Goal: Task Accomplishment & Management: Complete application form

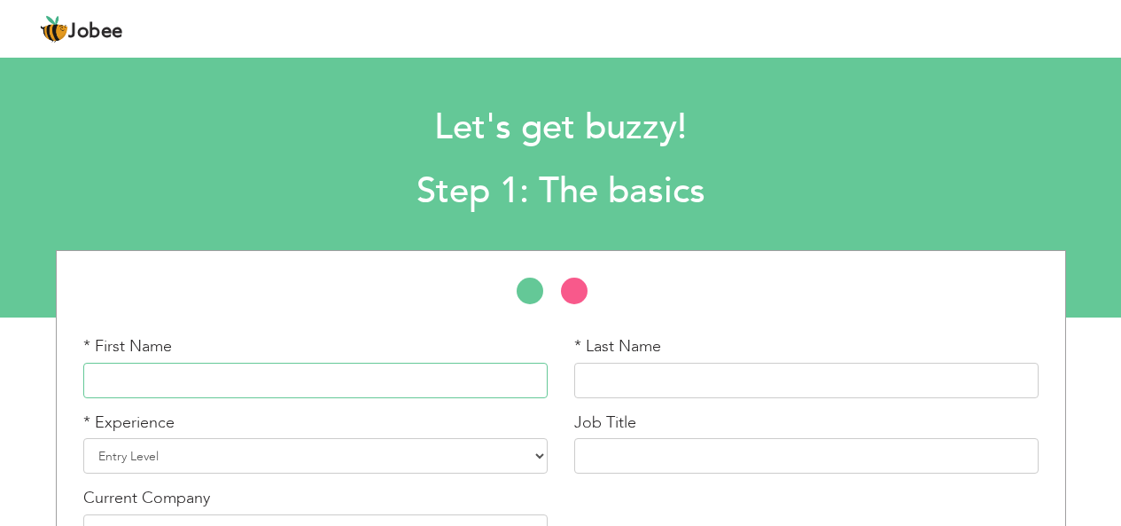
click at [323, 383] on input "text" at bounding box center [315, 379] width 464 height 35
type input "[PERSON_NAME]"
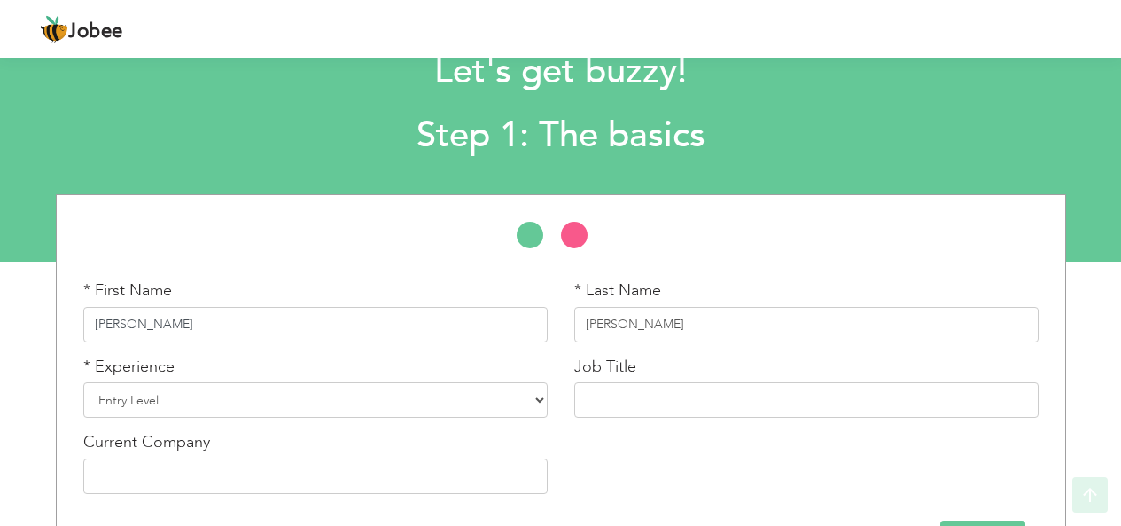
scroll to position [118, 0]
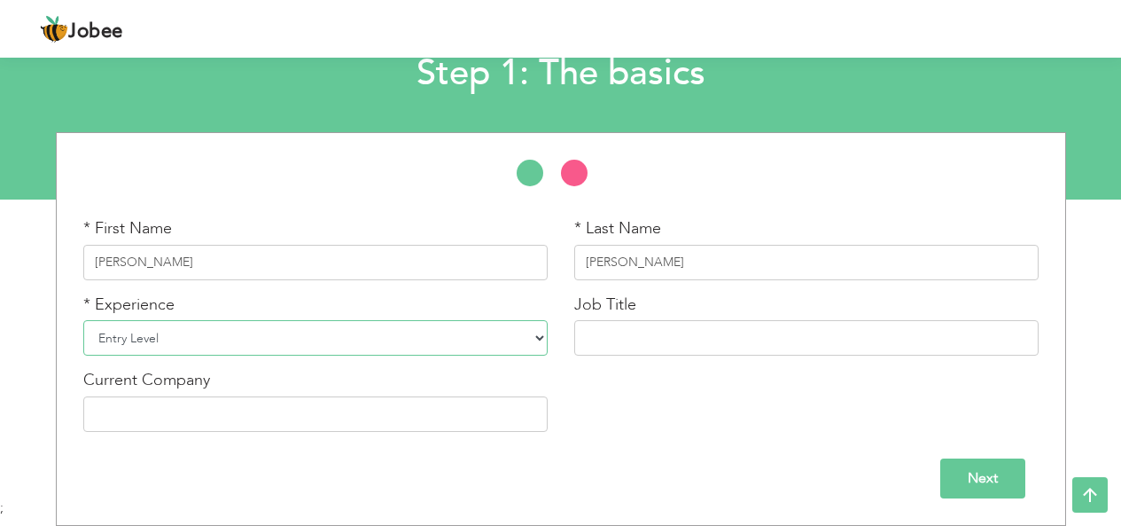
click at [338, 334] on select "Entry Level Less than 1 Year 1 Year 2 Years 3 Years 4 Years 5 Years 6 Years 7 Y…" at bounding box center [315, 337] width 464 height 35
select select "2"
click at [83, 320] on select "Entry Level Less than 1 Year 1 Year 2 Years 3 Years 4 Years 5 Years 6 Years 7 Y…" at bounding box center [315, 337] width 464 height 35
click at [999, 470] on input "Next" at bounding box center [982, 478] width 85 height 40
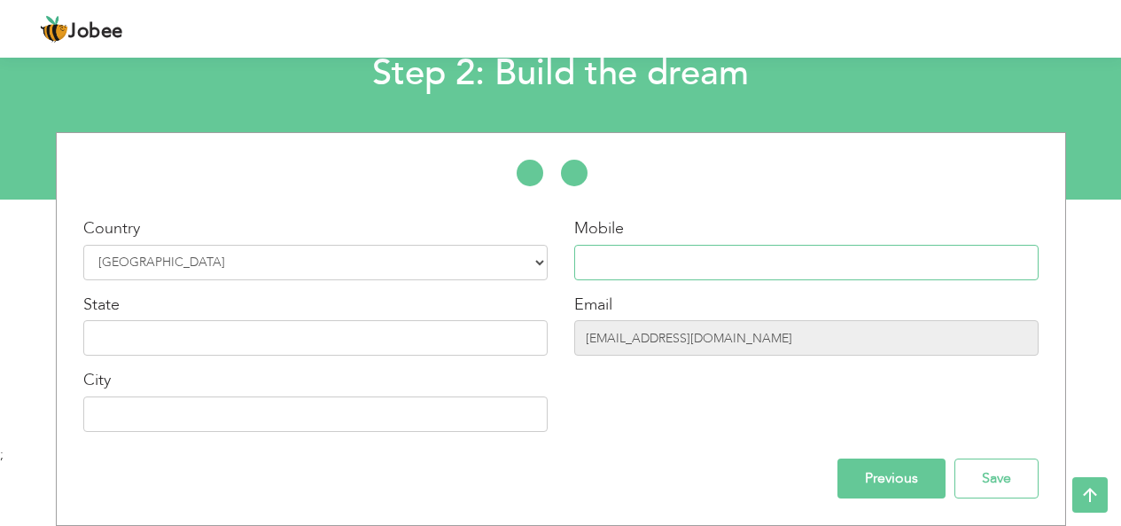
click at [782, 258] on input "text" at bounding box center [806, 262] width 464 height 35
type input "+92-332-4544690"
click at [401, 331] on input "text" at bounding box center [315, 337] width 464 height 35
click at [415, 411] on input "text" at bounding box center [315, 413] width 464 height 35
type input "[GEOGRAPHIC_DATA]"
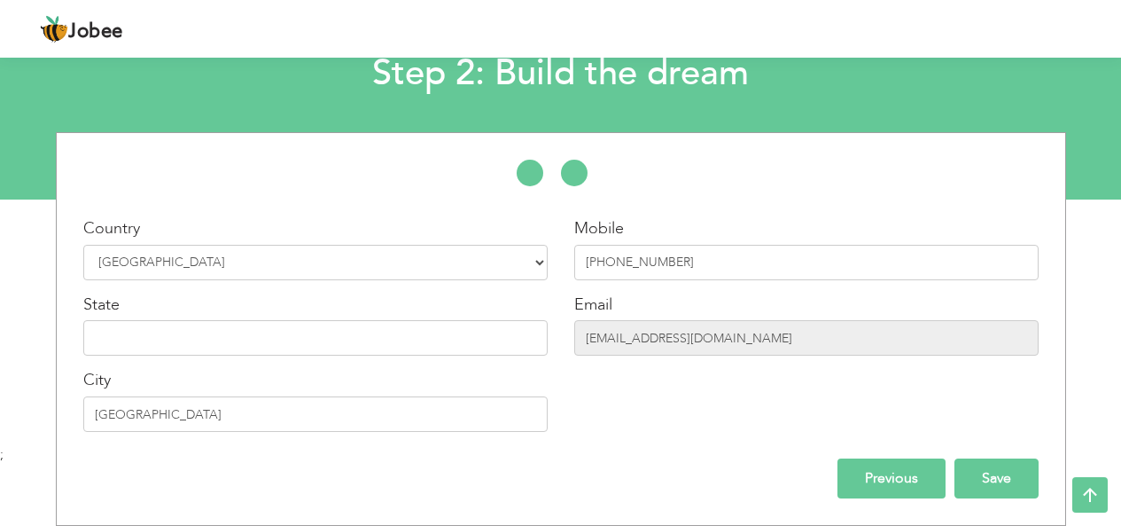
click at [985, 477] on input "Save" at bounding box center [996, 478] width 84 height 40
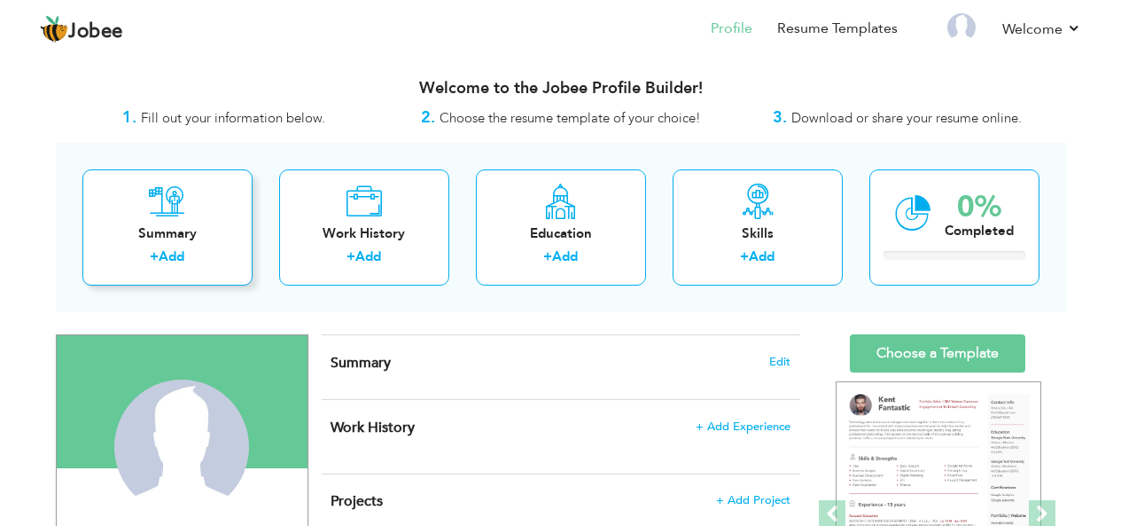
click at [222, 244] on div "Summary + Add" at bounding box center [167, 227] width 170 height 116
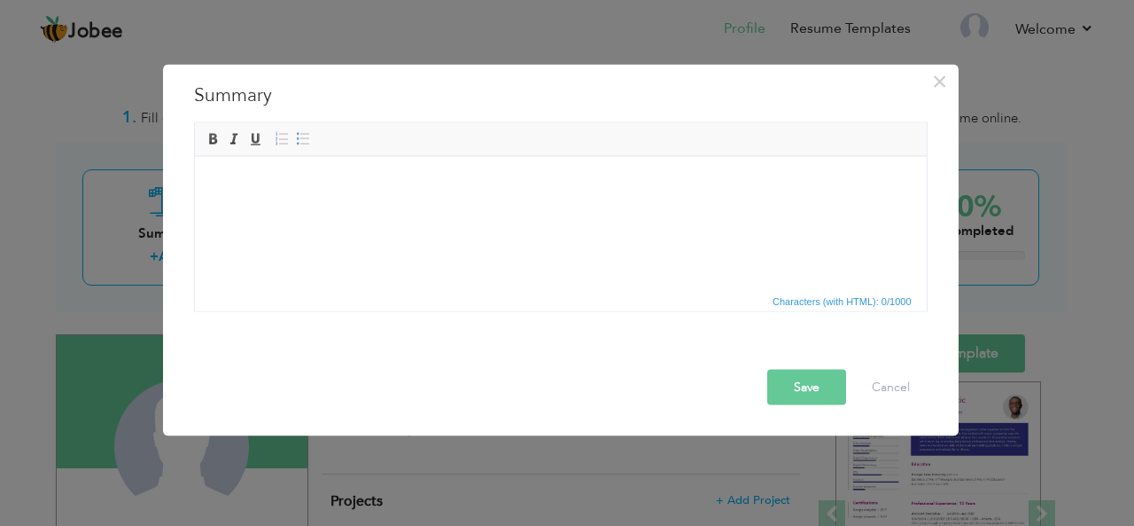
click at [418, 210] on html at bounding box center [560, 183] width 732 height 54
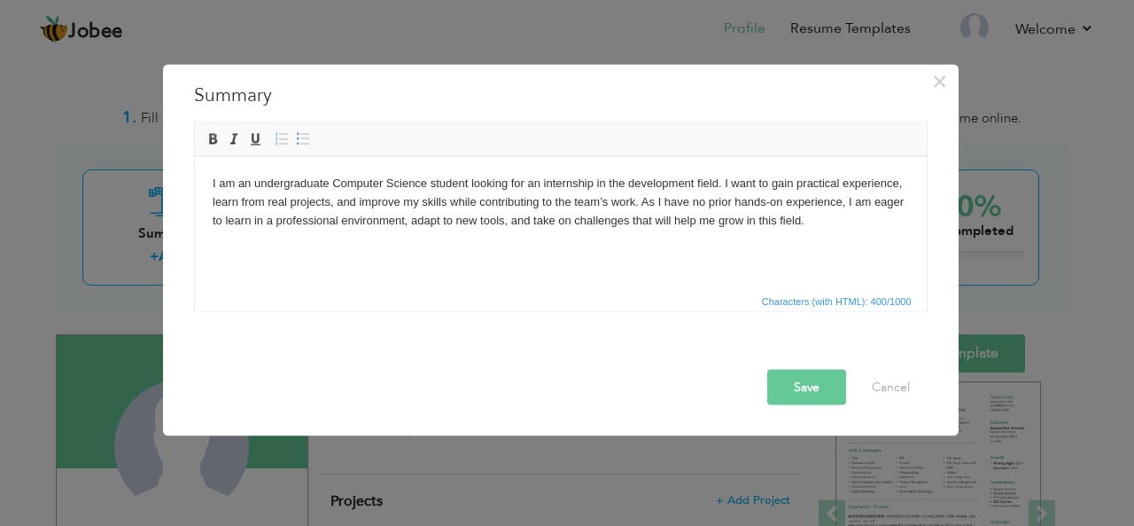
click at [783, 375] on button "Save" at bounding box center [806, 386] width 79 height 35
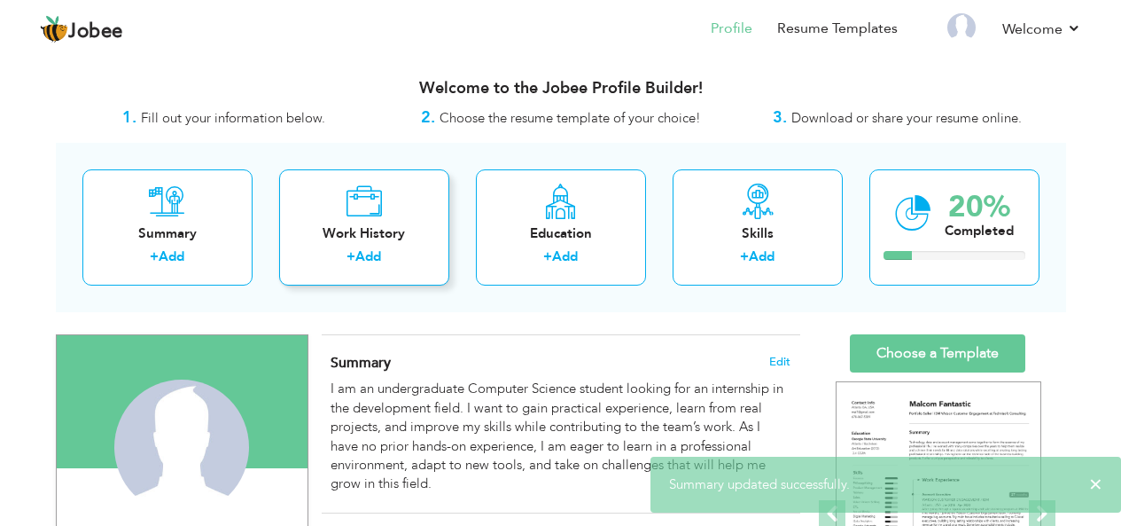
click at [440, 248] on div "Work History + Add" at bounding box center [364, 227] width 170 height 116
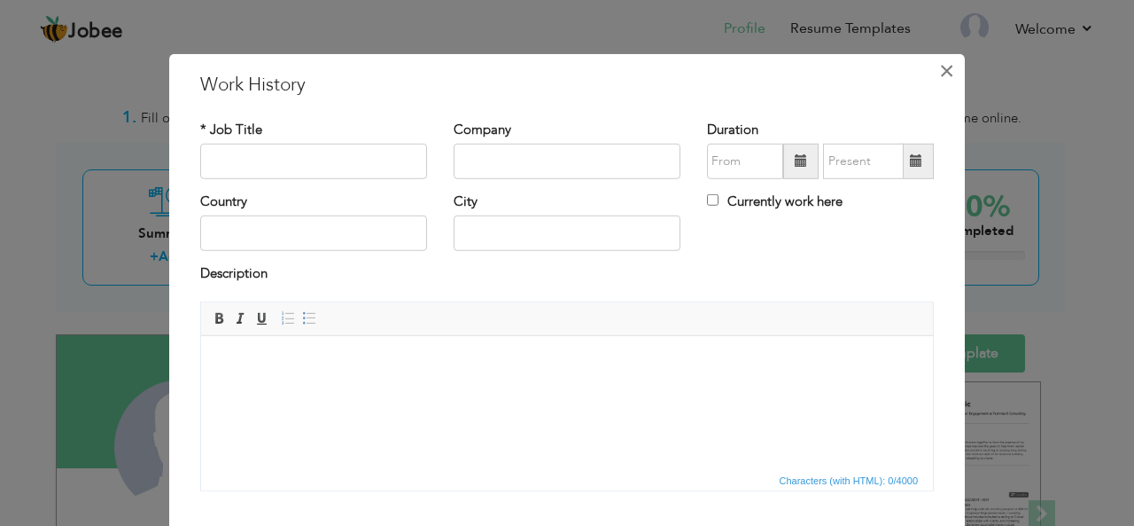
click at [944, 69] on span "×" at bounding box center [946, 70] width 15 height 32
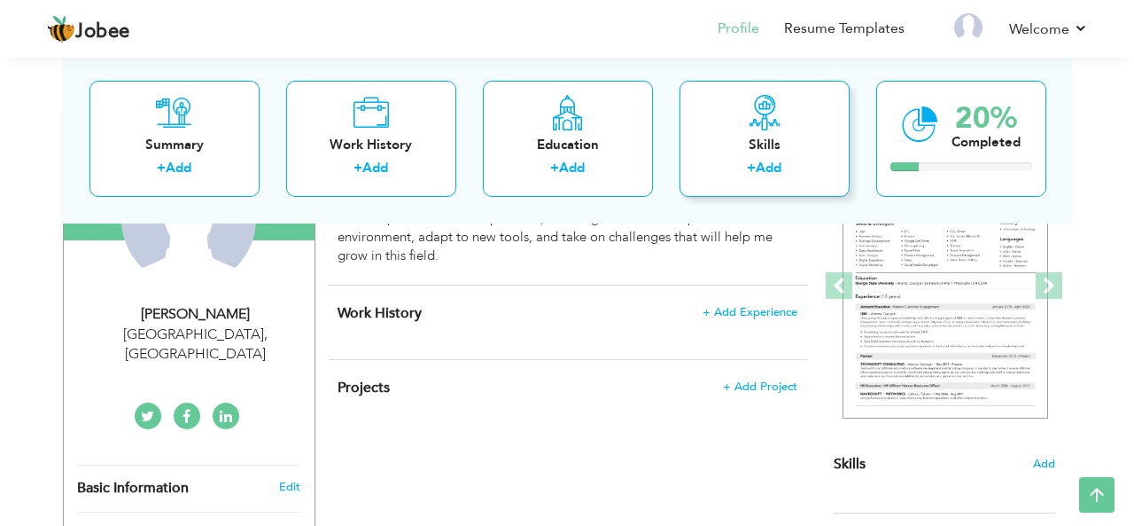
scroll to position [242, 0]
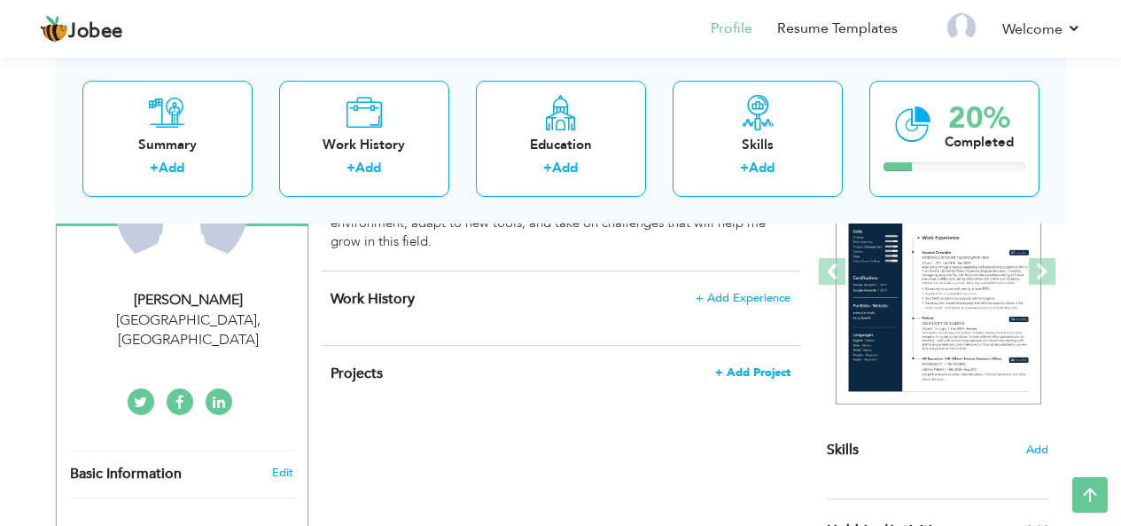
click at [748, 373] on span "+ Add Project" at bounding box center [752, 372] width 75 height 12
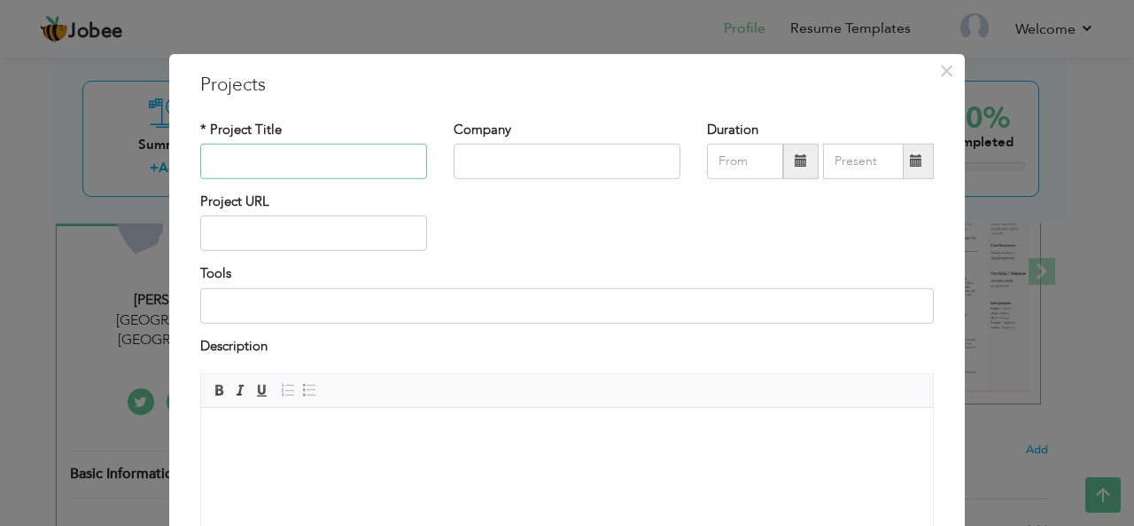
paste input "Security Management System | C++"
type input "Security Management System | C++"
click at [370, 300] on input at bounding box center [567, 305] width 734 height 35
click at [371, 462] on html at bounding box center [567, 435] width 732 height 54
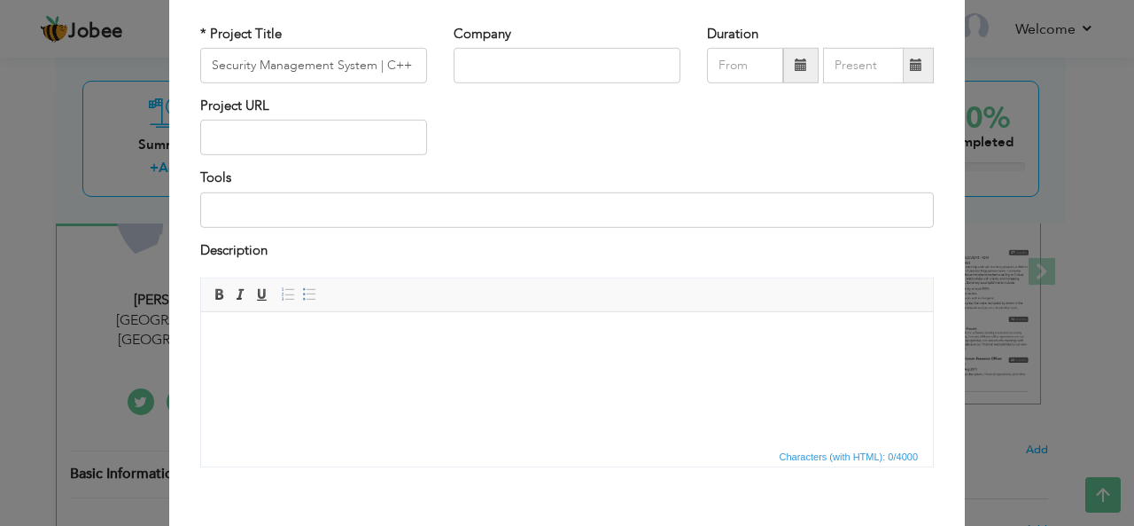
scroll to position [100, 0]
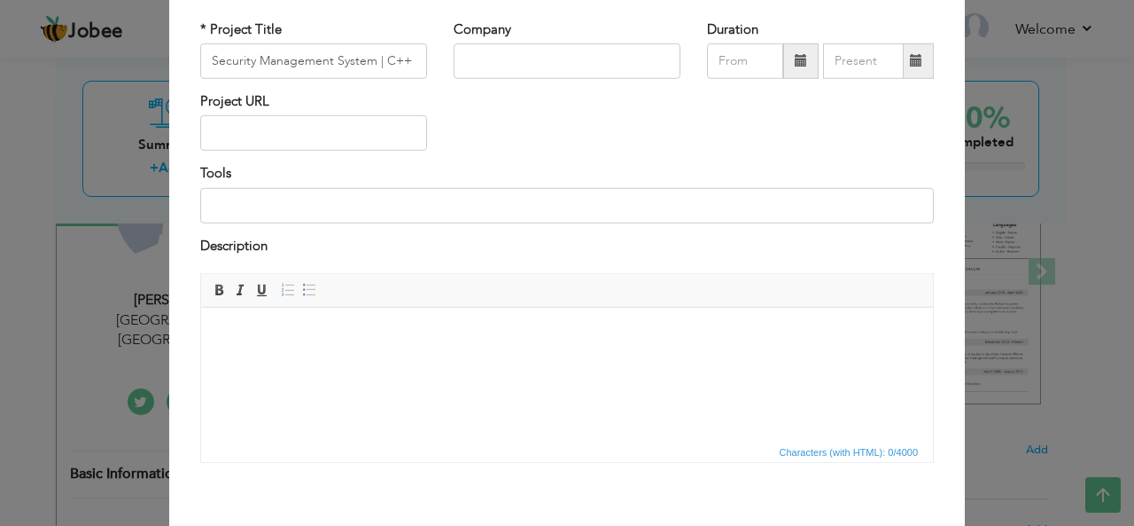
click at [434, 362] on html at bounding box center [567, 335] width 732 height 54
drag, startPoint x: 433, startPoint y: 408, endPoint x: 292, endPoint y: 370, distance: 146.8
click at [292, 362] on html at bounding box center [567, 335] width 732 height 54
click at [585, 80] on div "Company" at bounding box center [566, 55] width 253 height 72
click at [594, 62] on input "text" at bounding box center [567, 60] width 227 height 35
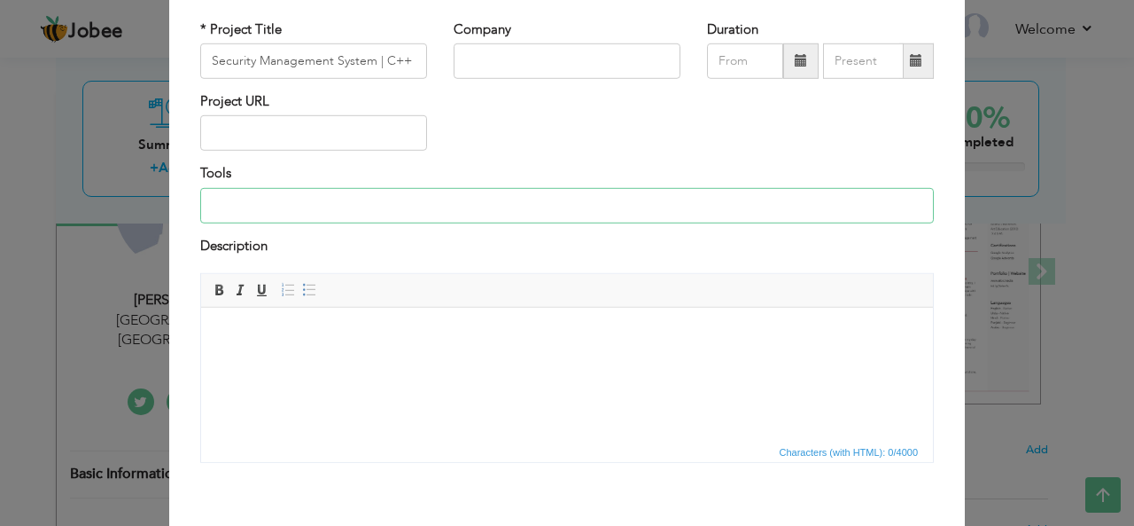
click at [341, 213] on input at bounding box center [567, 205] width 734 height 35
click at [279, 346] on html at bounding box center [567, 335] width 732 height 54
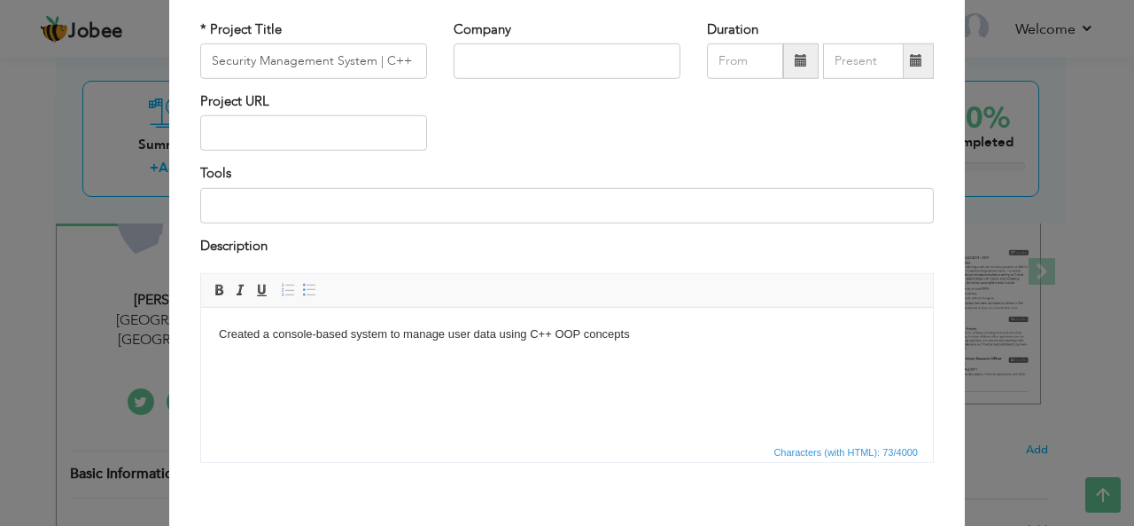
scroll to position [182, 0]
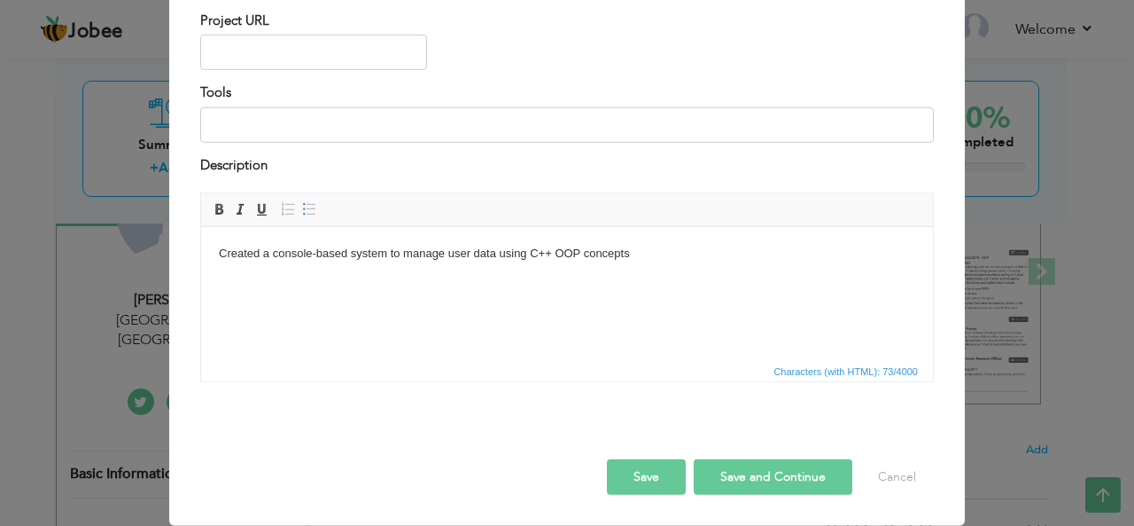
click at [642, 281] on html "Created a console-based system to manage user data using C++ OOP concepts" at bounding box center [567, 254] width 732 height 54
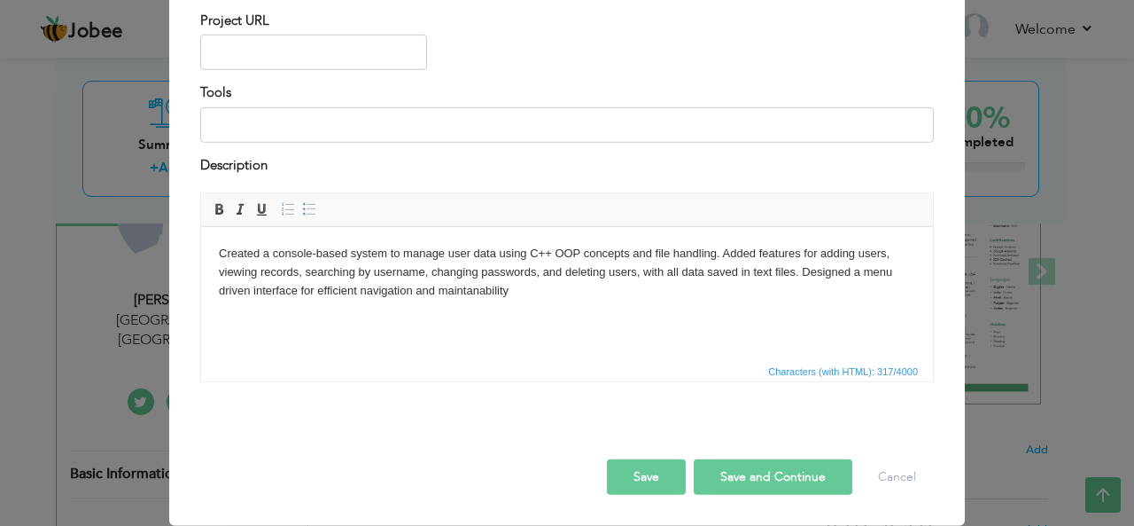
click at [471, 293] on body "Created a console-based system to manage user data using C++ OOP concepts and f…" at bounding box center [567, 272] width 697 height 55
click at [541, 292] on body "Created a console-based system to manage user data using C++ OOP concepts and f…" at bounding box center [567, 272] width 697 height 55
click at [705, 465] on button "Save and Continue" at bounding box center [773, 476] width 159 height 35
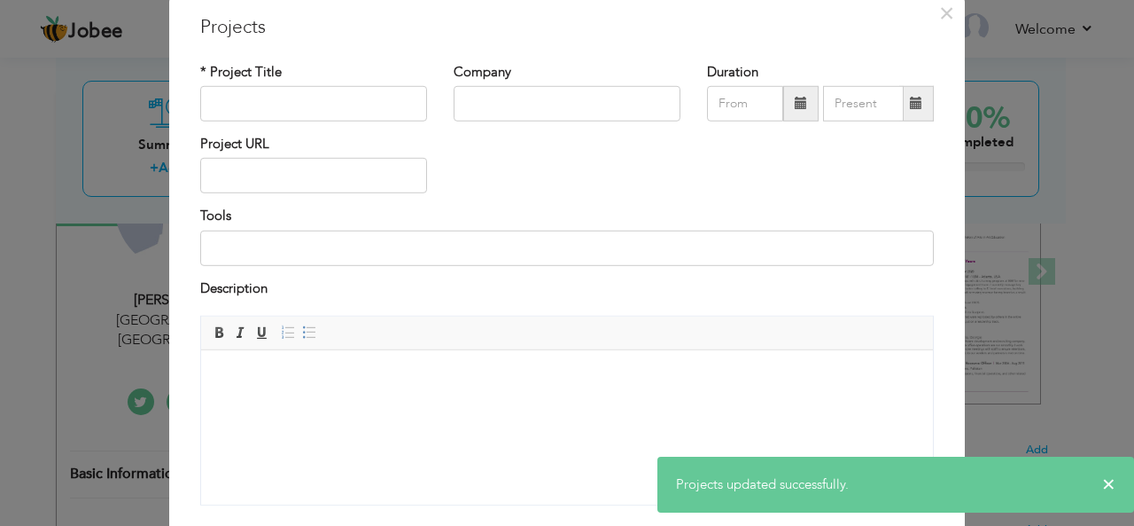
scroll to position [0, 0]
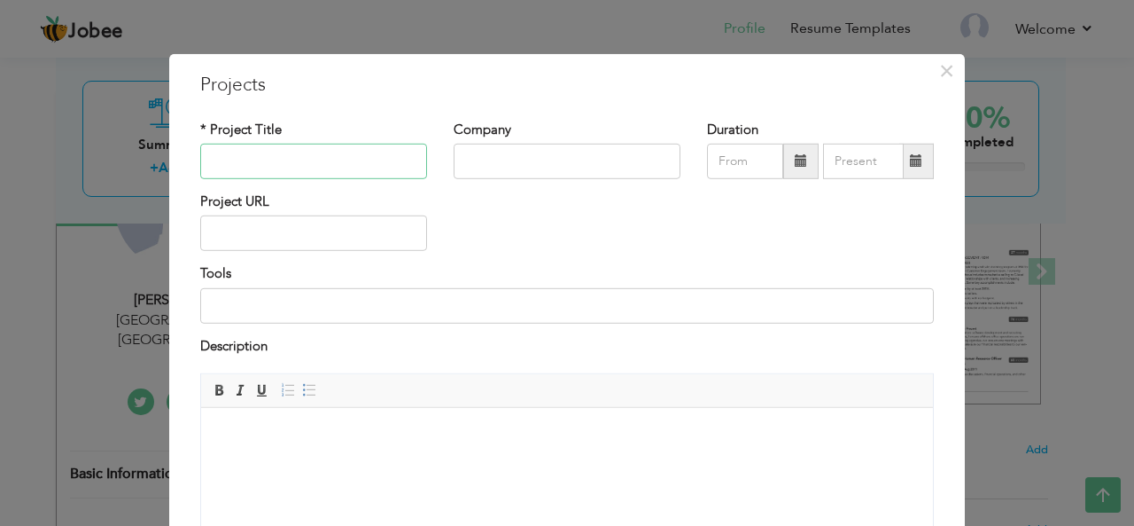
click at [304, 166] on input "text" at bounding box center [313, 161] width 227 height 35
paste input "Airline Management System | C++ & OOP"
type input "Airline Management System | C++ & OOP"
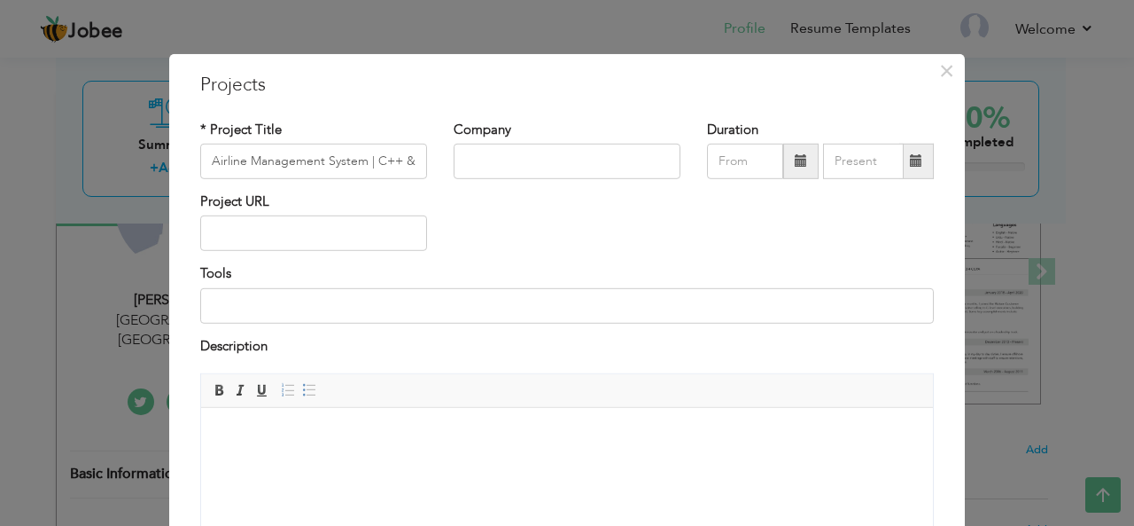
click at [530, 436] on body at bounding box center [567, 434] width 697 height 19
click at [322, 459] on html at bounding box center [567, 435] width 732 height 54
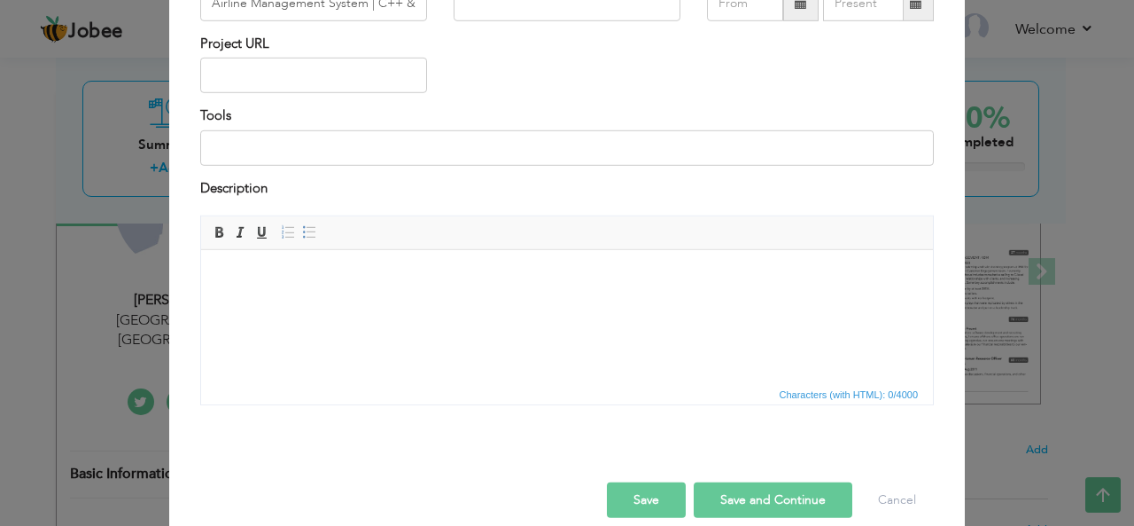
scroll to position [182, 0]
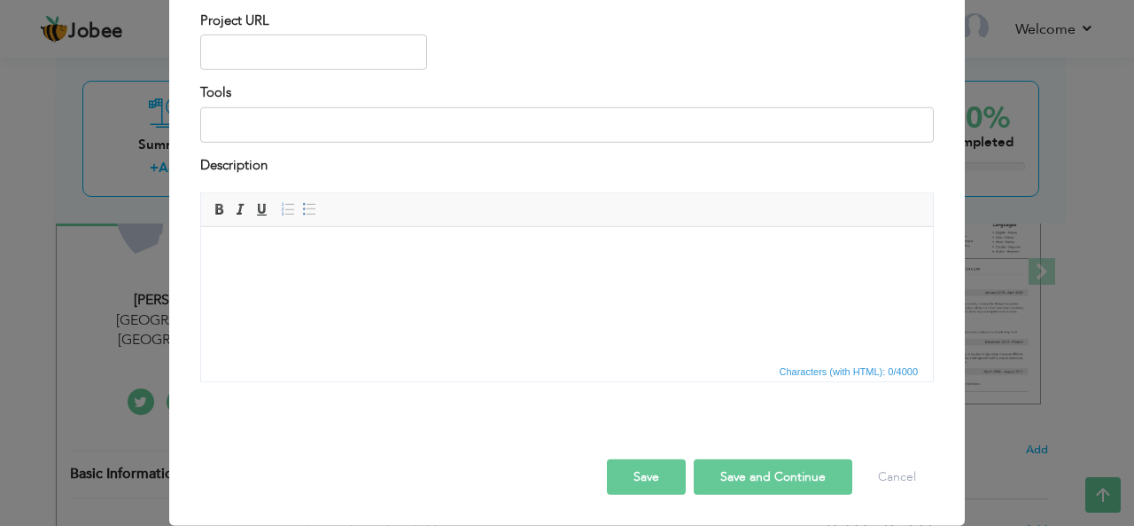
click at [324, 385] on div "Rich Text Editor, projectEditor Editor toolbars Basic Styles Bold Italic Underl…" at bounding box center [567, 293] width 760 height 203
click at [354, 281] on html at bounding box center [567, 254] width 732 height 54
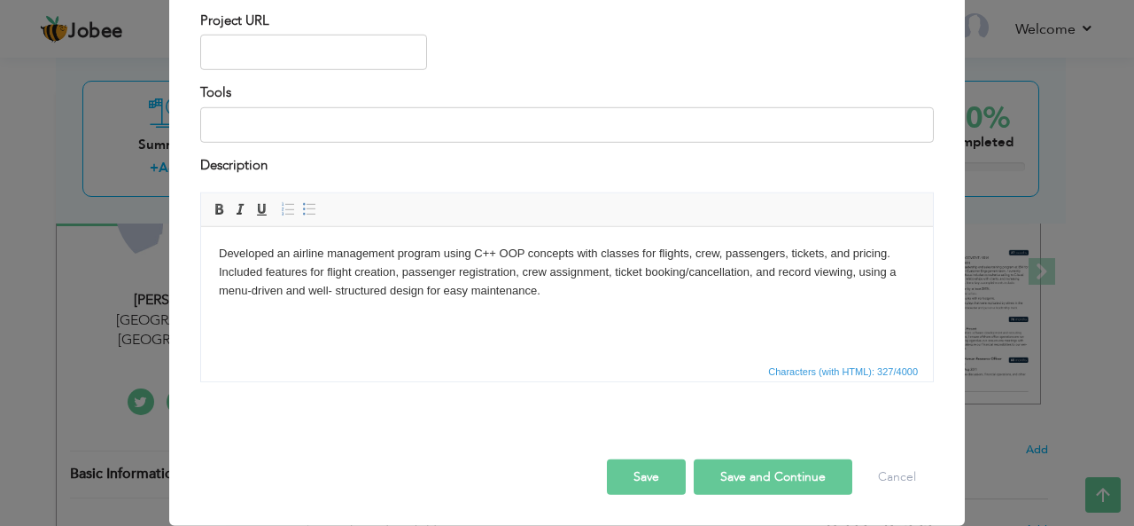
click at [756, 481] on button "Save and Continue" at bounding box center [773, 476] width 159 height 35
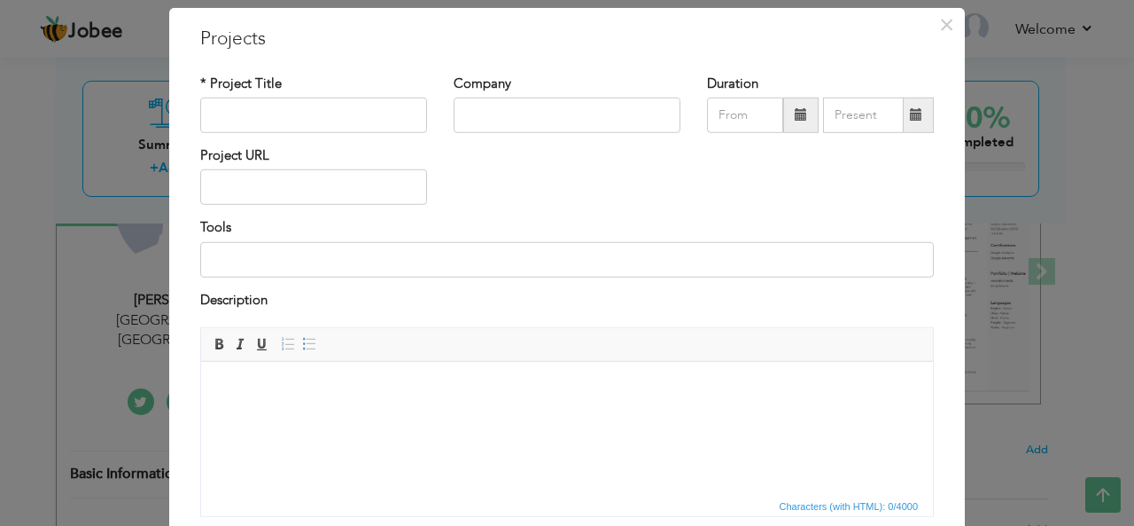
scroll to position [45, 0]
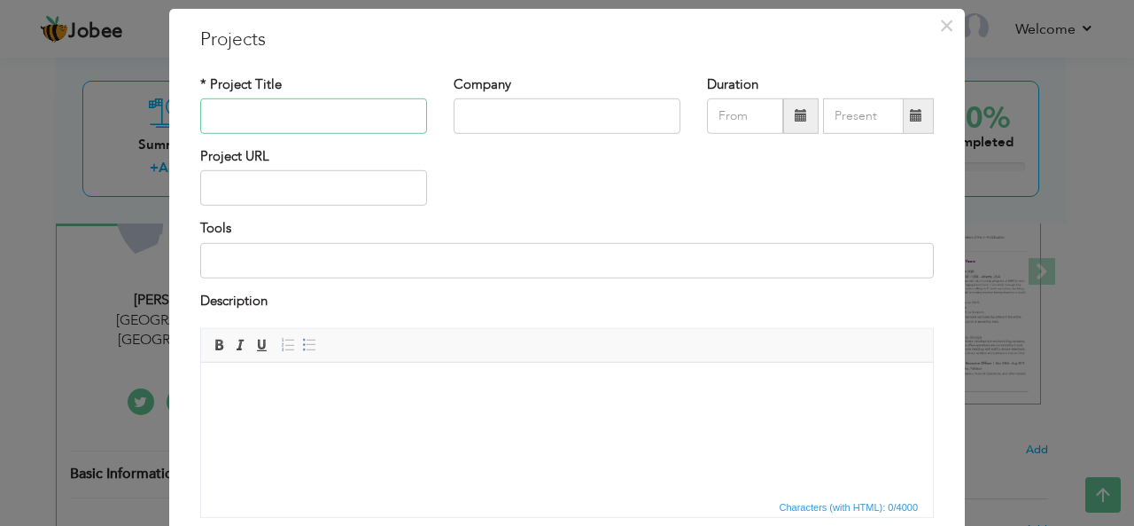
click at [334, 109] on input "text" at bounding box center [313, 115] width 227 height 35
paste input "E-Commerce Online Store | C++ & DSA"
click at [319, 414] on html at bounding box center [567, 389] width 732 height 54
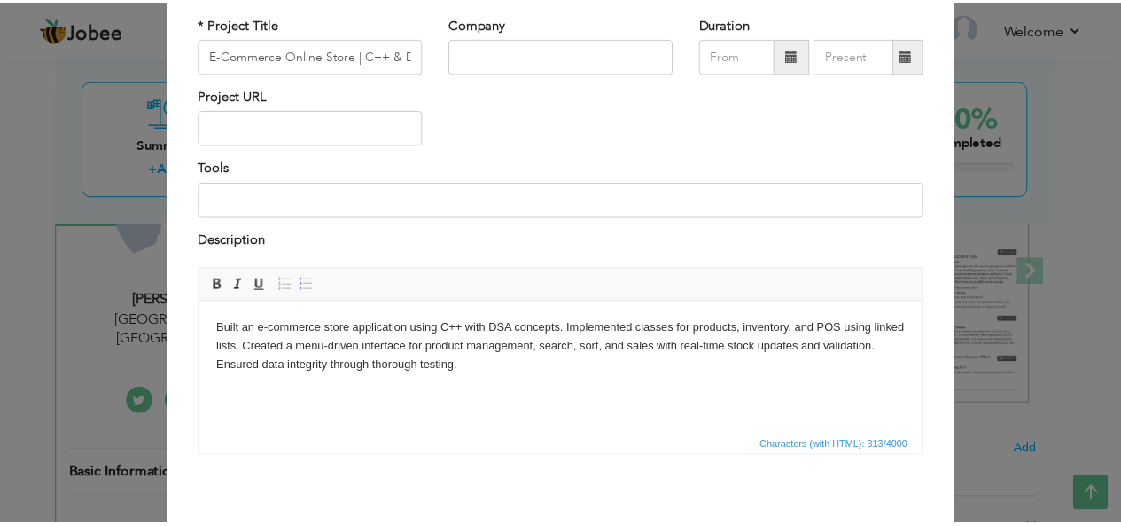
scroll to position [182, 0]
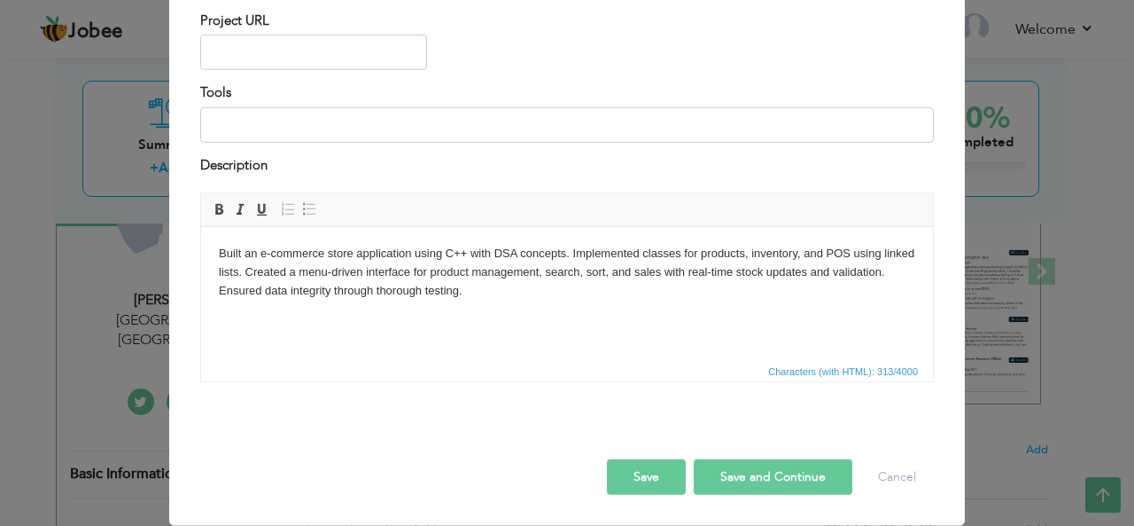
click at [661, 470] on button "Save" at bounding box center [646, 476] width 79 height 35
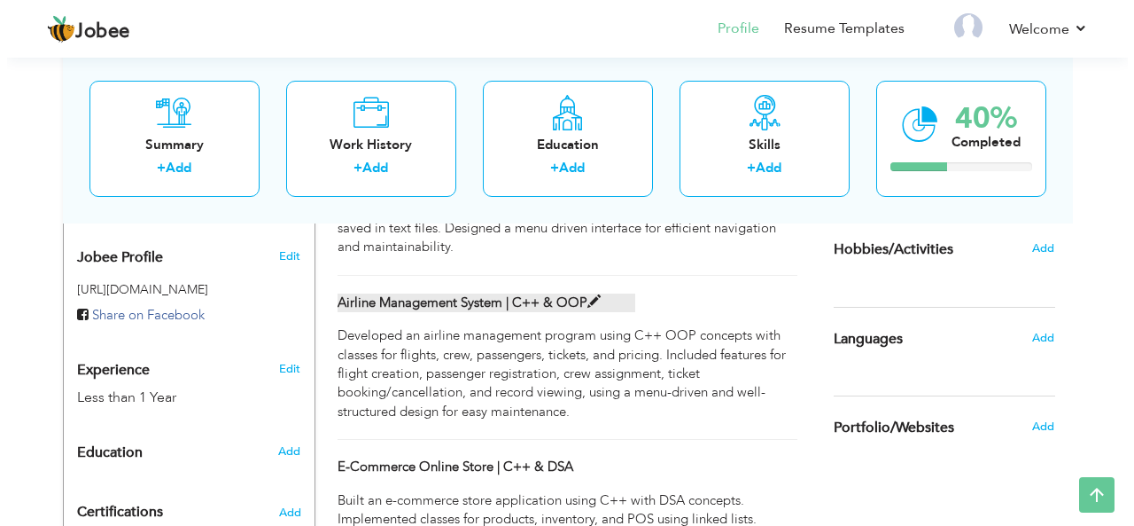
scroll to position [490, 0]
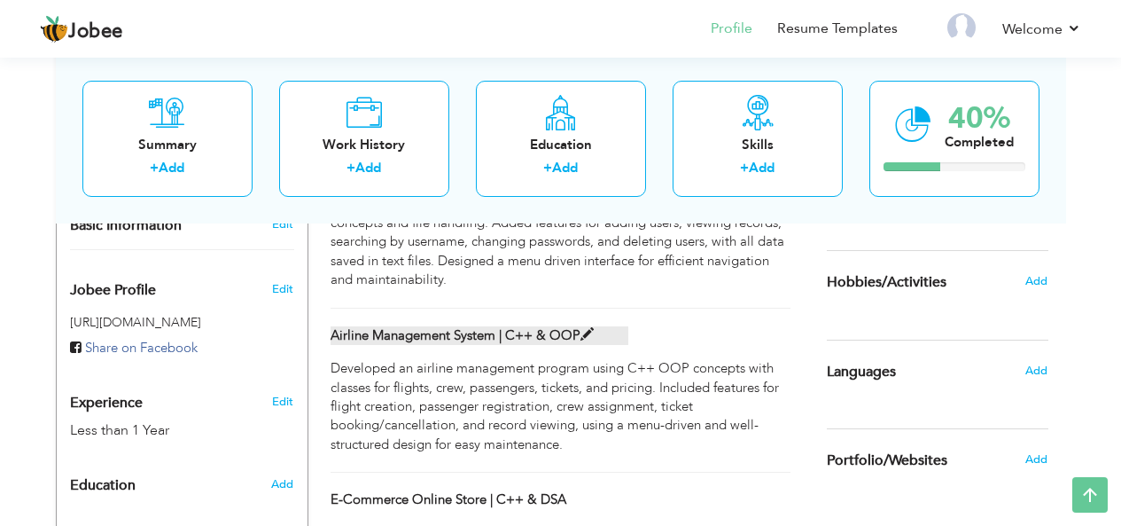
click at [584, 336] on span at bounding box center [586, 334] width 13 height 13
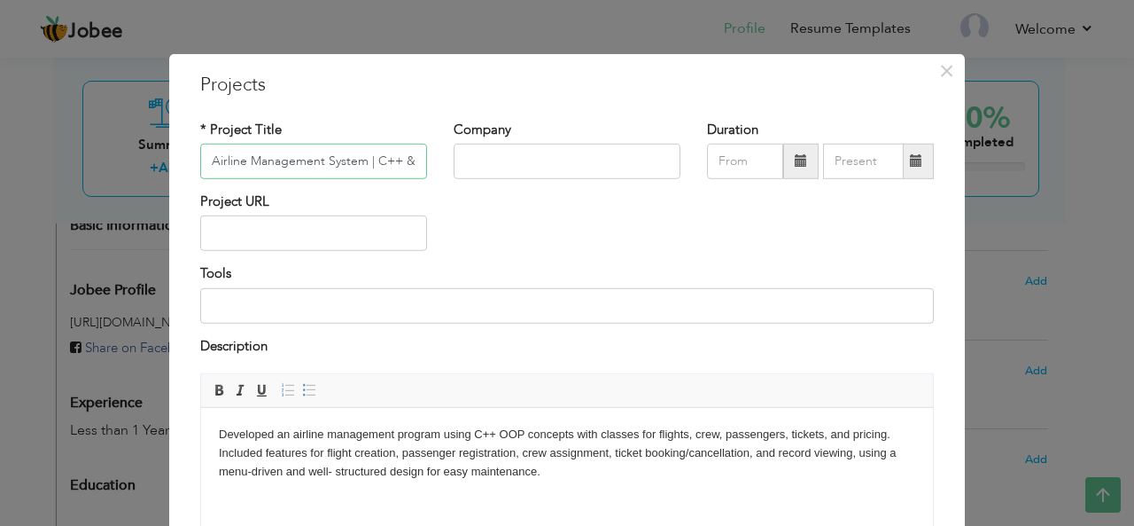
scroll to position [0, 28]
click at [379, 159] on input "Airline Management System | C++ & OOP" at bounding box center [313, 161] width 227 height 35
click at [381, 161] on input "Airline Management System | C++ & OOP" at bounding box center [313, 161] width 227 height 35
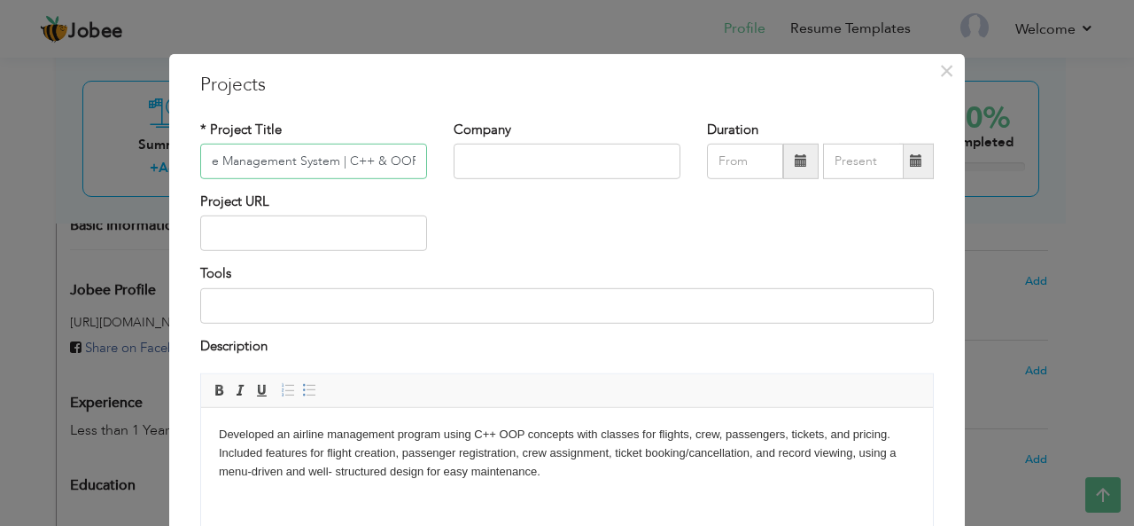
scroll to position [0, 0]
click at [373, 159] on input "Airline Management System | C++ & OOP" at bounding box center [313, 161] width 227 height 35
click at [377, 159] on input "Airline Management System | C++ & OOP" at bounding box center [313, 161] width 227 height 35
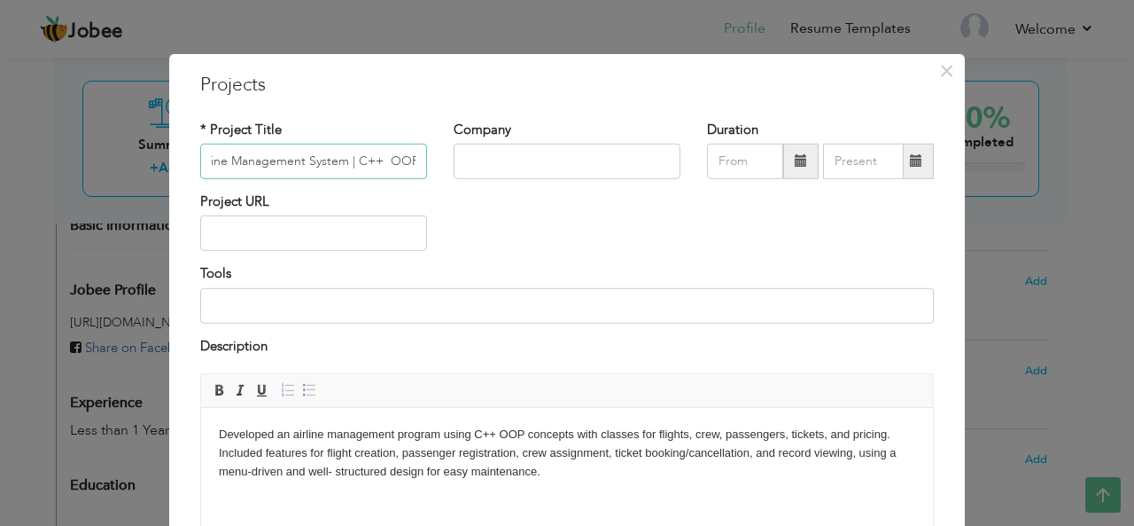
click at [378, 164] on input "Airline Management System | C++ OOP" at bounding box center [313, 161] width 227 height 35
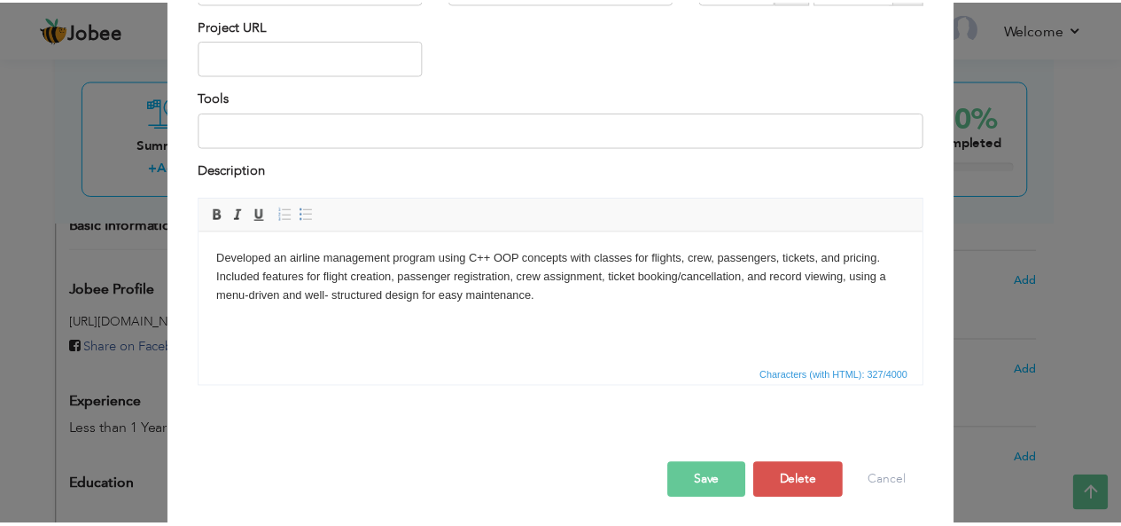
scroll to position [0, 0]
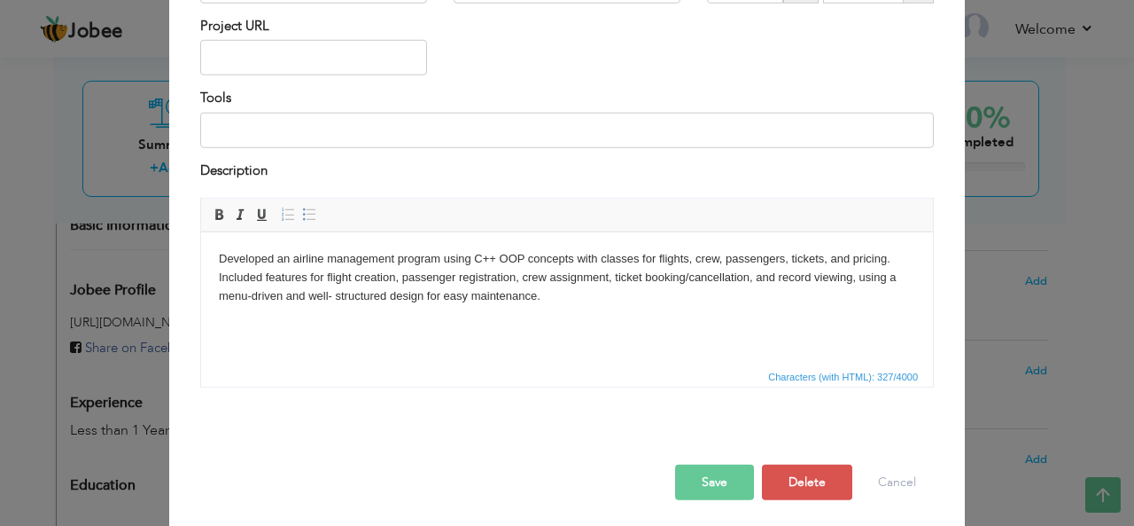
click at [727, 481] on button "Save" at bounding box center [714, 481] width 79 height 35
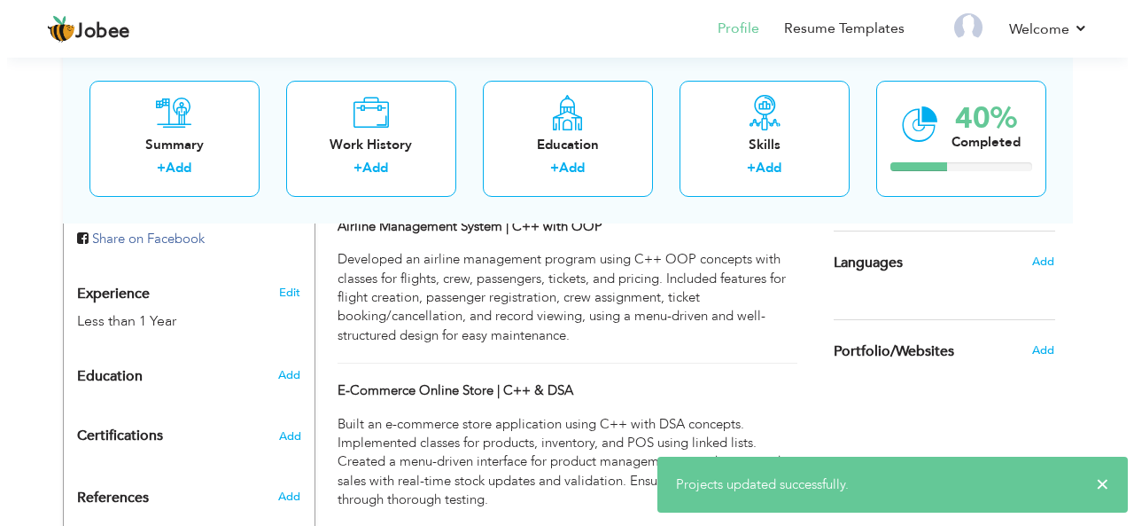
scroll to position [614, 0]
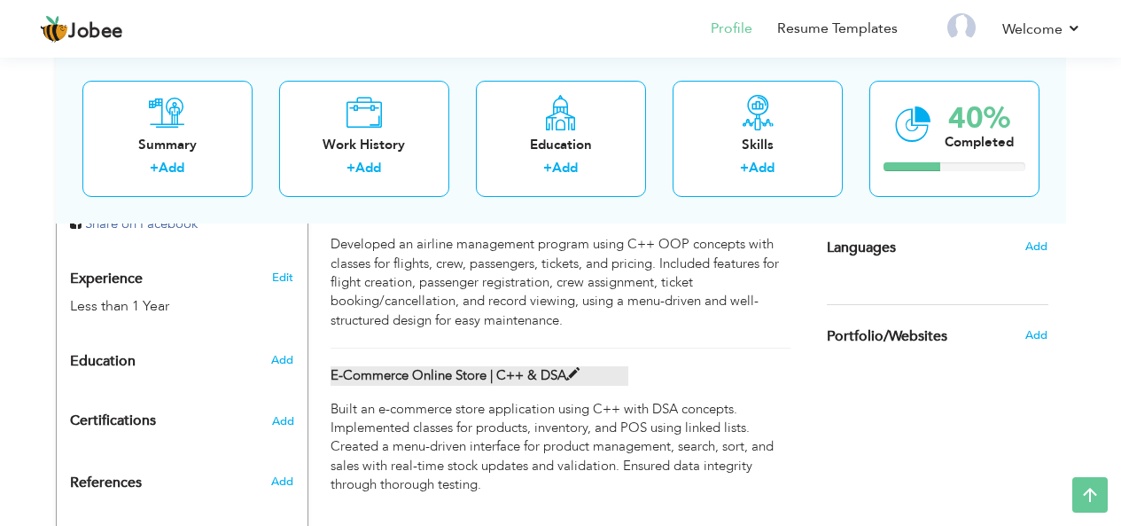
click at [574, 371] on span at bounding box center [572, 374] width 13 height 13
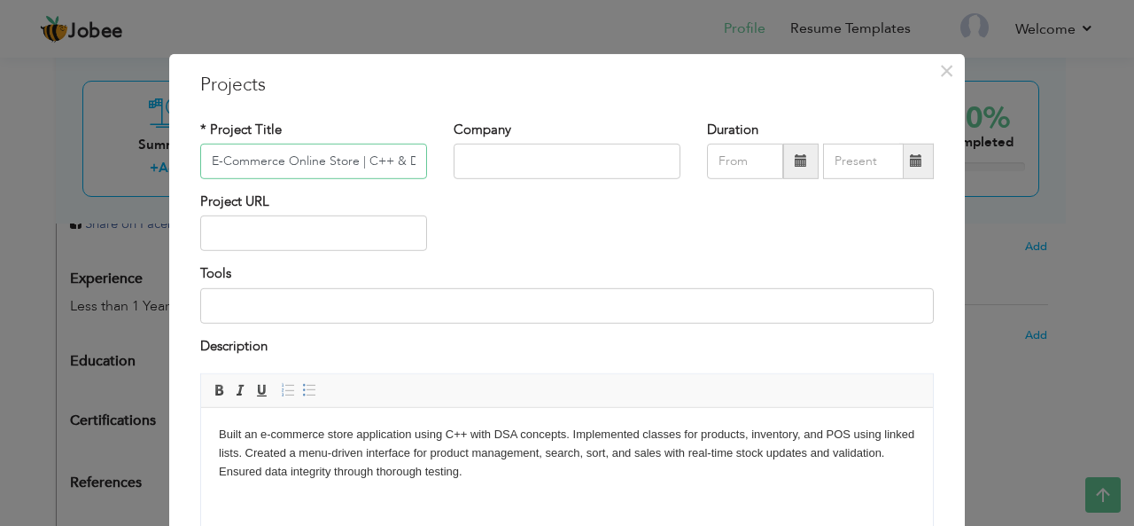
scroll to position [0, 15]
click at [378, 163] on input "E-Commerce Online Store | C++ & DSA" at bounding box center [313, 161] width 227 height 35
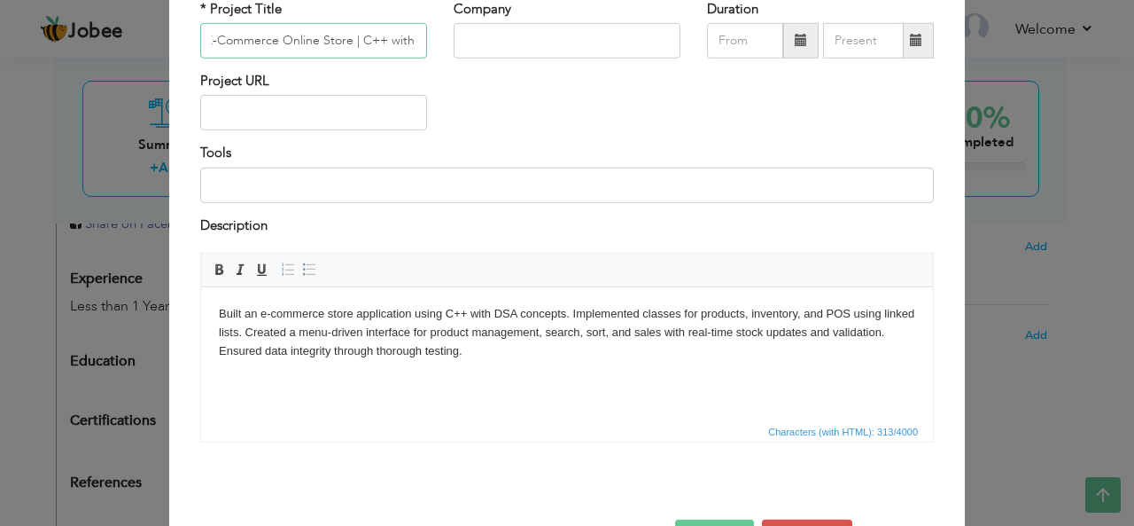
scroll to position [182, 0]
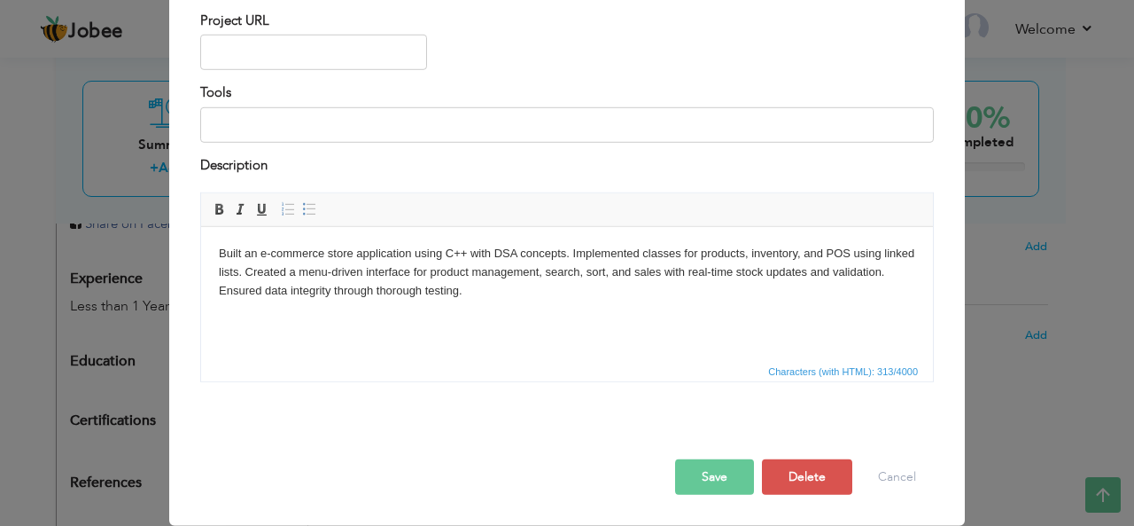
type input "E-Commerce Online Store | C++ with DSA"
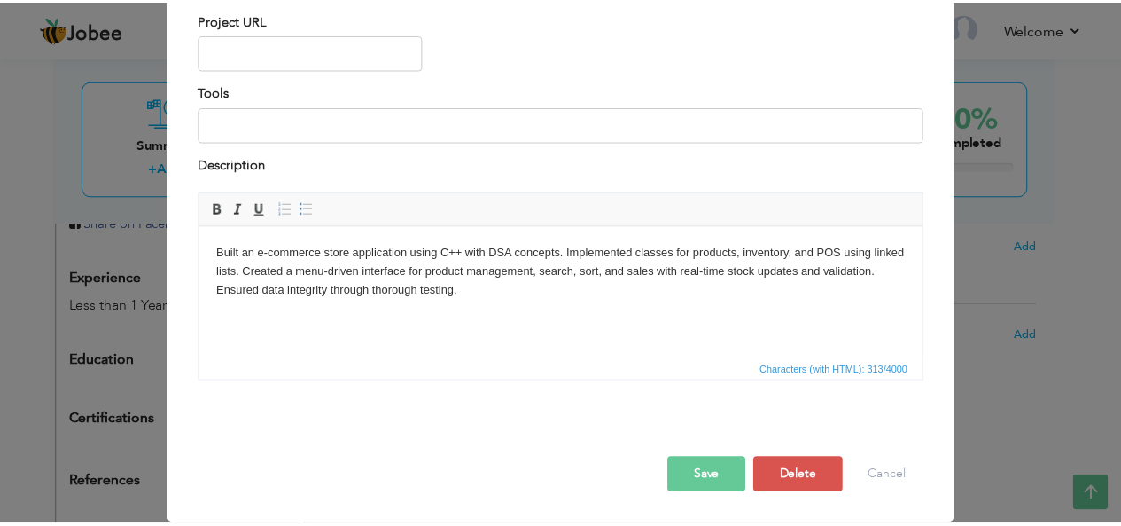
scroll to position [0, 0]
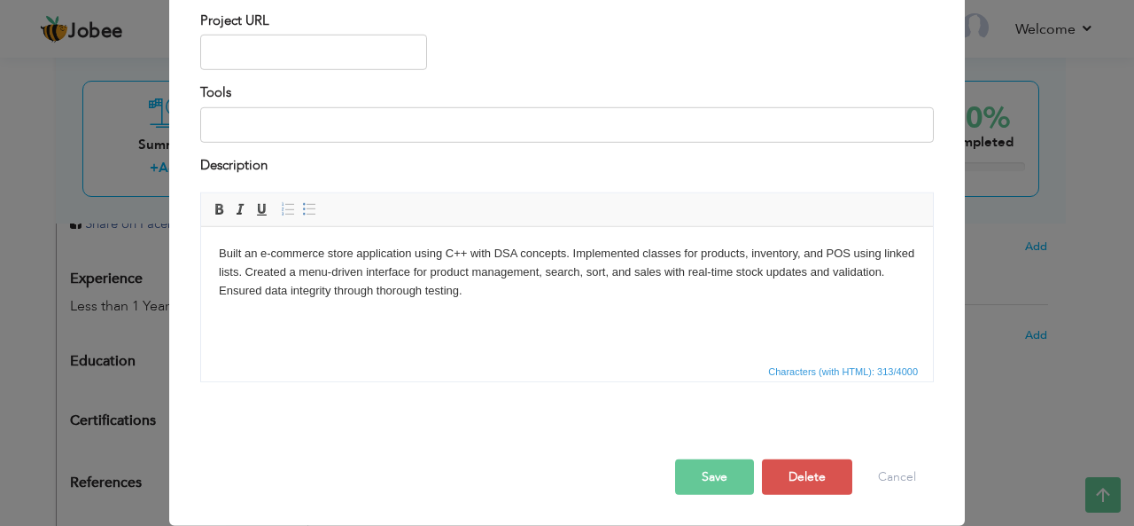
click at [705, 487] on button "Save" at bounding box center [714, 476] width 79 height 35
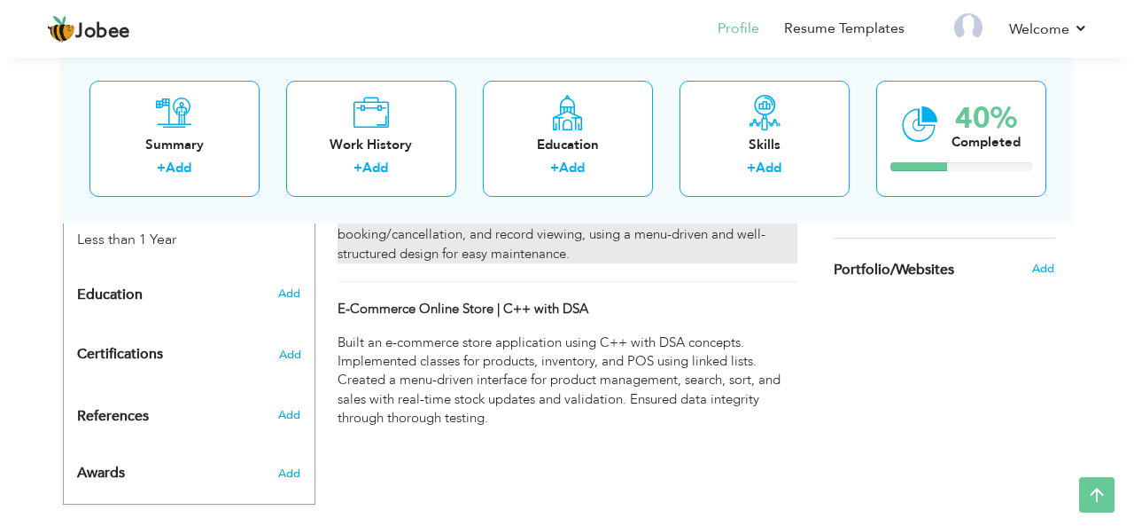
scroll to position [680, 0]
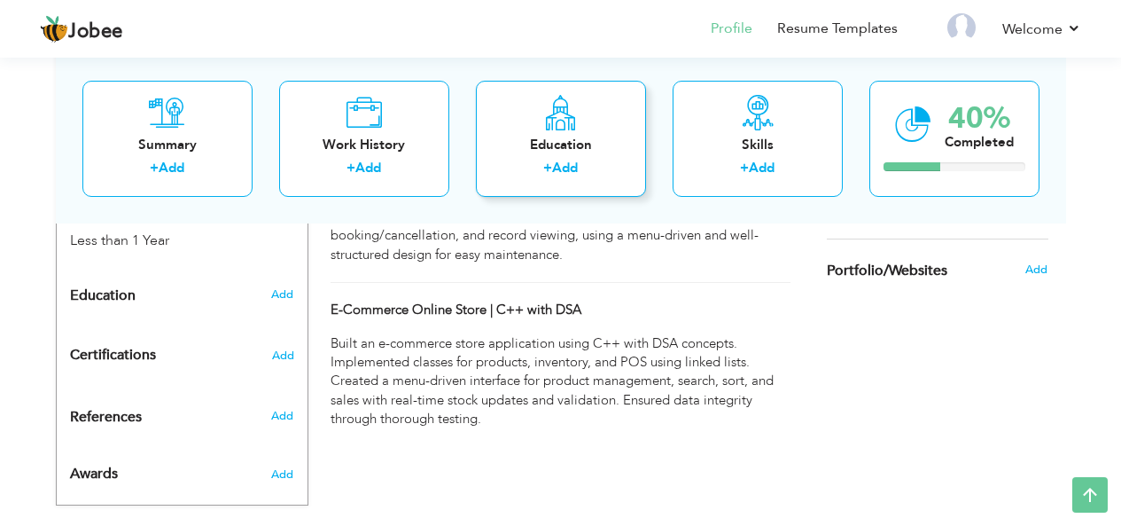
click at [571, 155] on div "Education + Add" at bounding box center [561, 138] width 170 height 116
radio input "true"
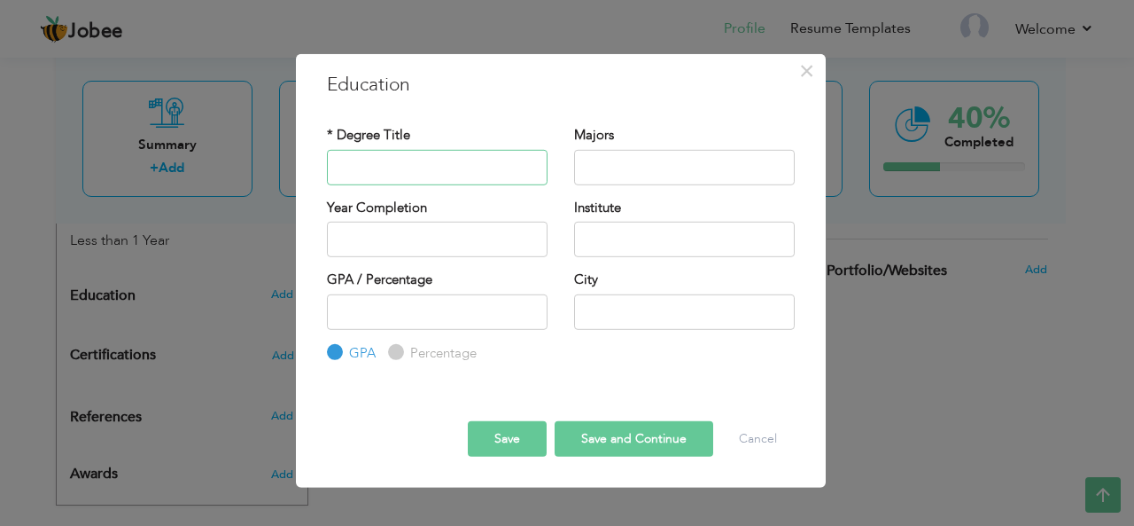
paste input "Intermediate in Computer Science"
type input "Intermediate in Computer Science"
click at [657, 167] on input "text" at bounding box center [684, 166] width 221 height 35
click at [424, 252] on input "text" at bounding box center [437, 239] width 221 height 35
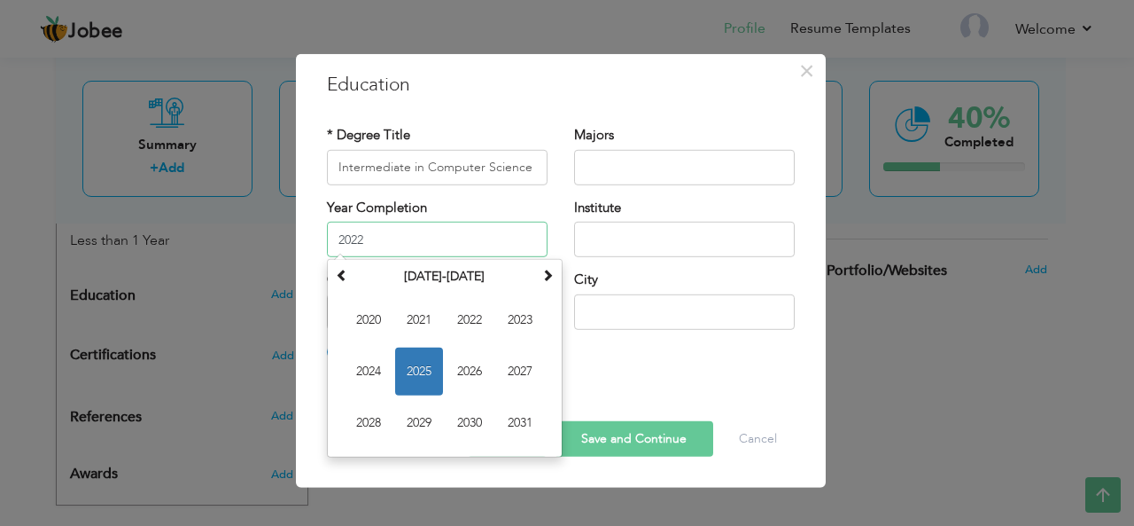
type input "2022"
click at [690, 244] on input "text" at bounding box center [684, 239] width 221 height 35
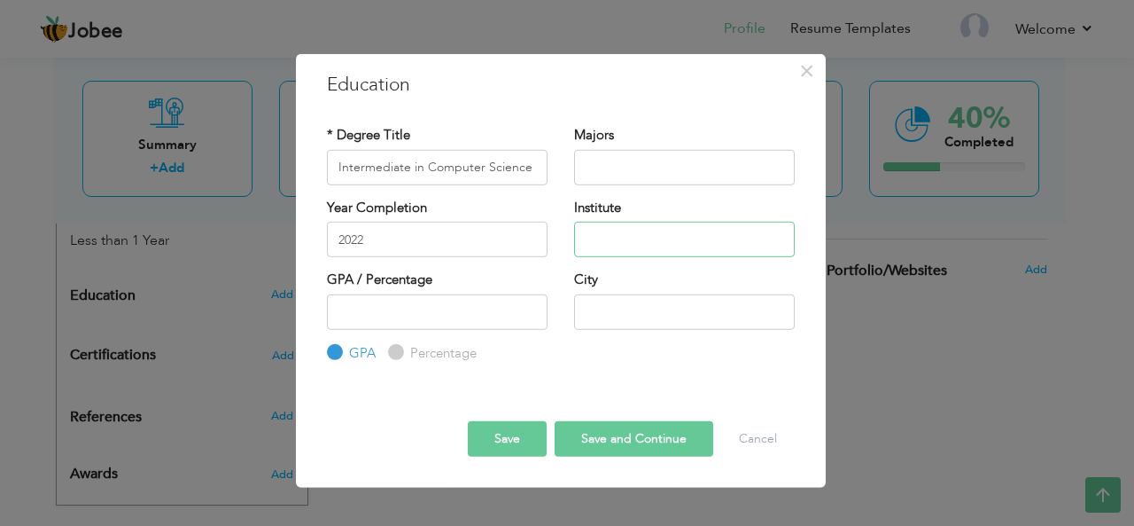
paste input "Punjab College of Information Technology, [GEOGRAPHIC_DATA]"
click at [449, 313] on input "number" at bounding box center [437, 310] width 221 height 35
click at [603, 319] on input "text" at bounding box center [684, 310] width 221 height 35
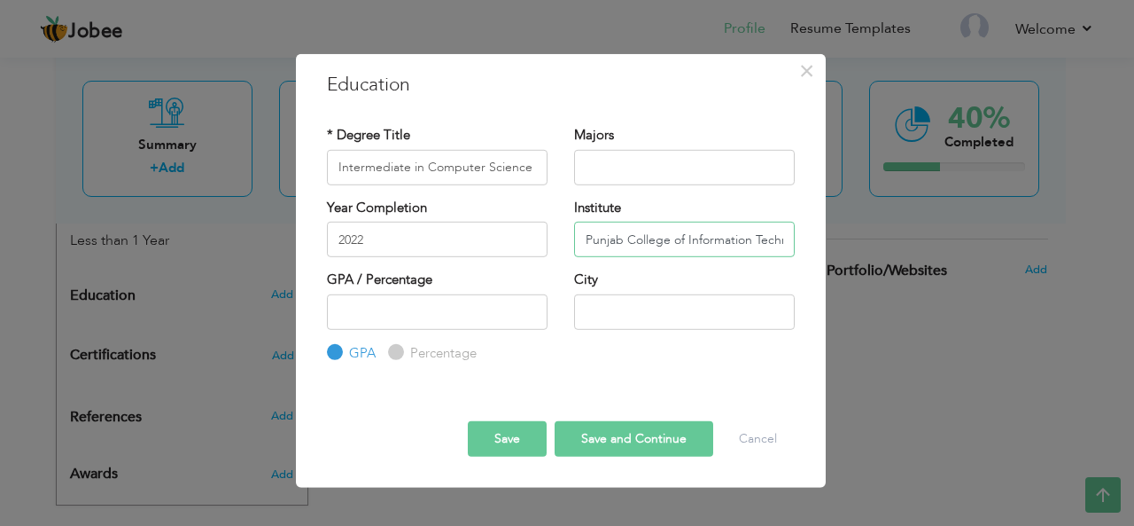
click at [720, 230] on input "Punjab College of Information Technology, [GEOGRAPHIC_DATA]" at bounding box center [684, 239] width 221 height 35
type input "Punjab College of Information Technology"
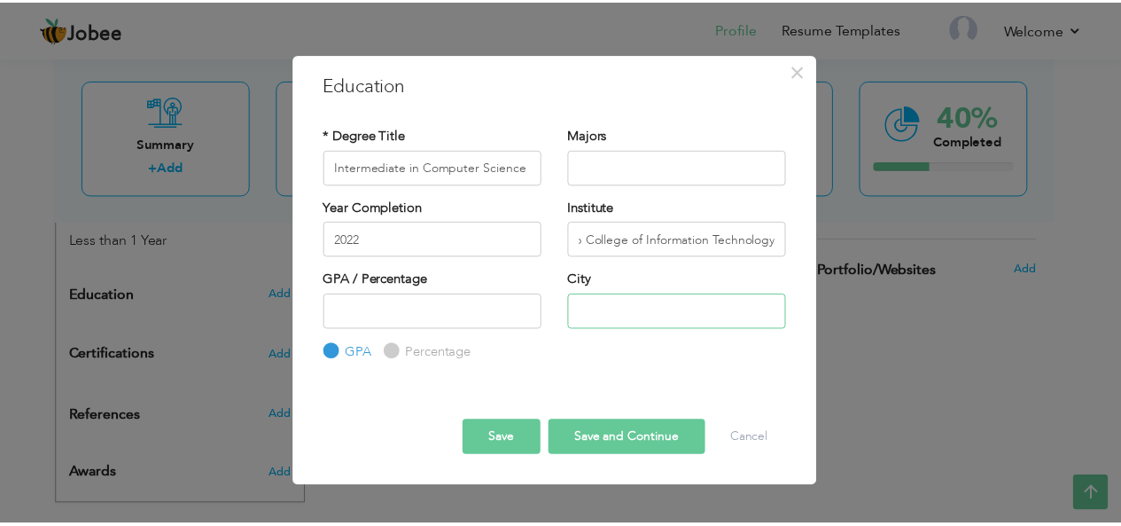
scroll to position [0, 0]
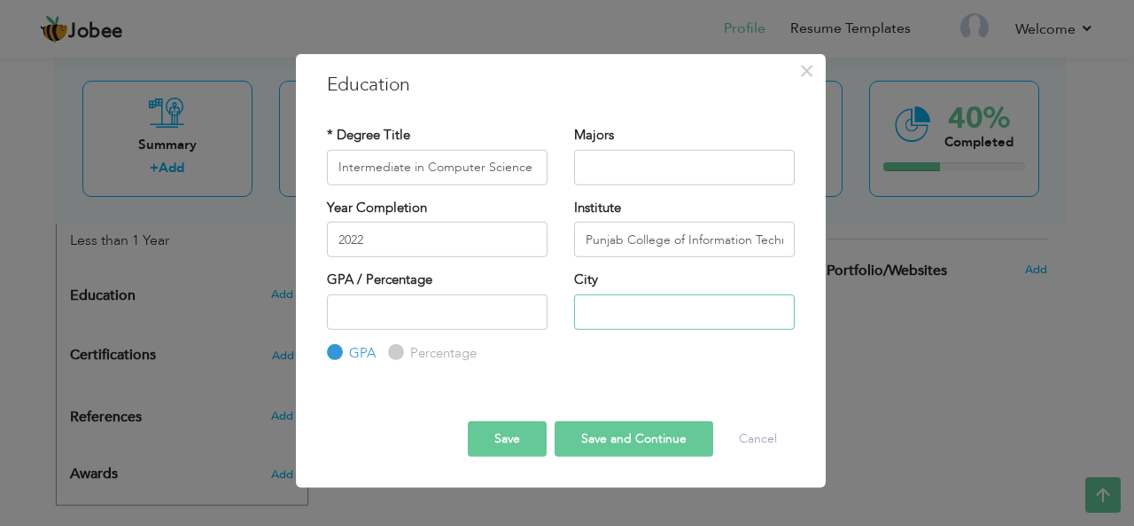
click at [642, 322] on input "text" at bounding box center [684, 310] width 221 height 35
type input "[GEOGRAPHIC_DATA]"
click at [633, 401] on div at bounding box center [561, 405] width 494 height 31
click at [595, 440] on button "Save and Continue" at bounding box center [634, 438] width 159 height 35
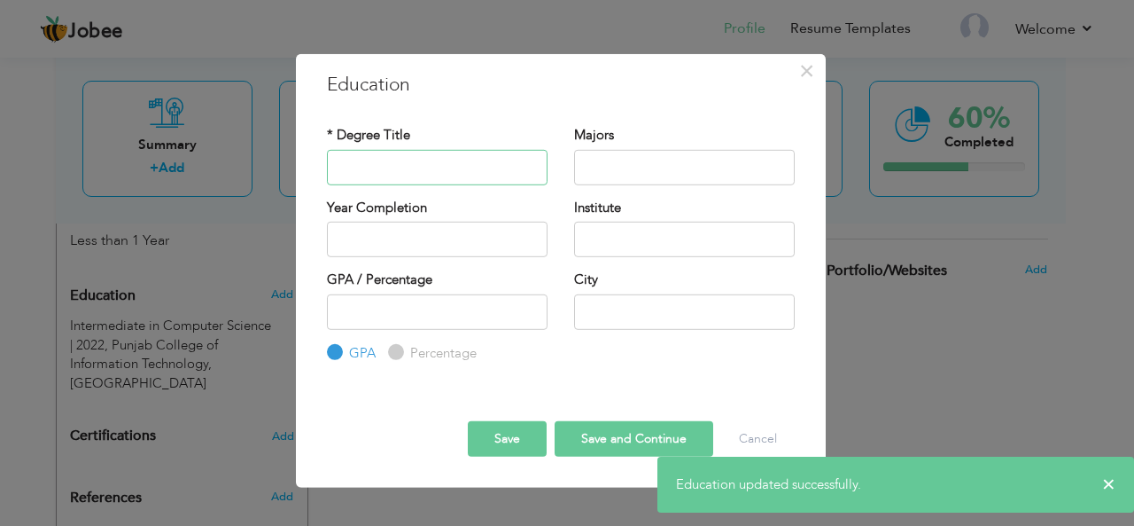
click at [406, 178] on input "text" at bounding box center [437, 166] width 221 height 35
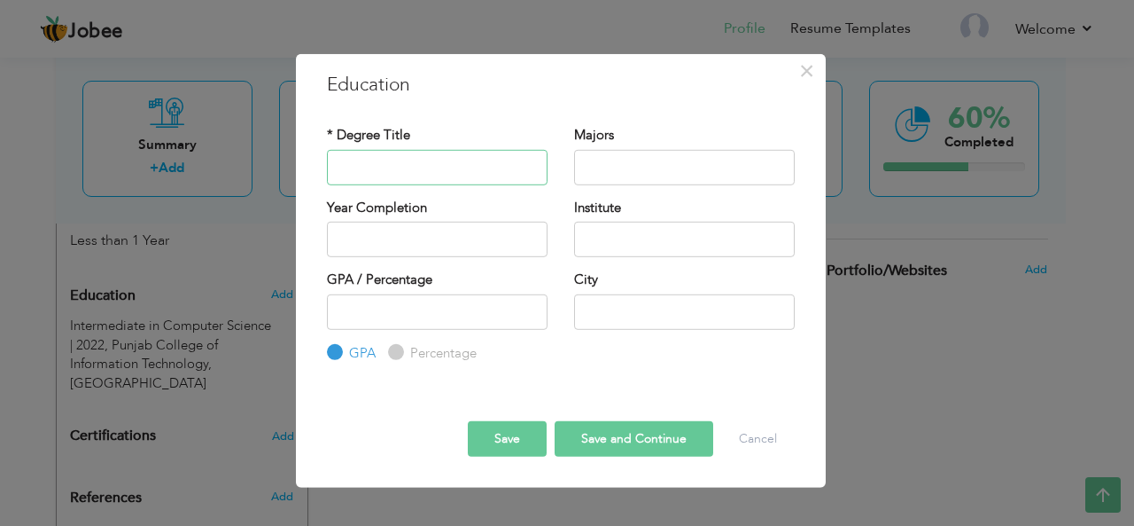
paste input "B.S. in Computer Science"
type input "B.S. in Computer Science"
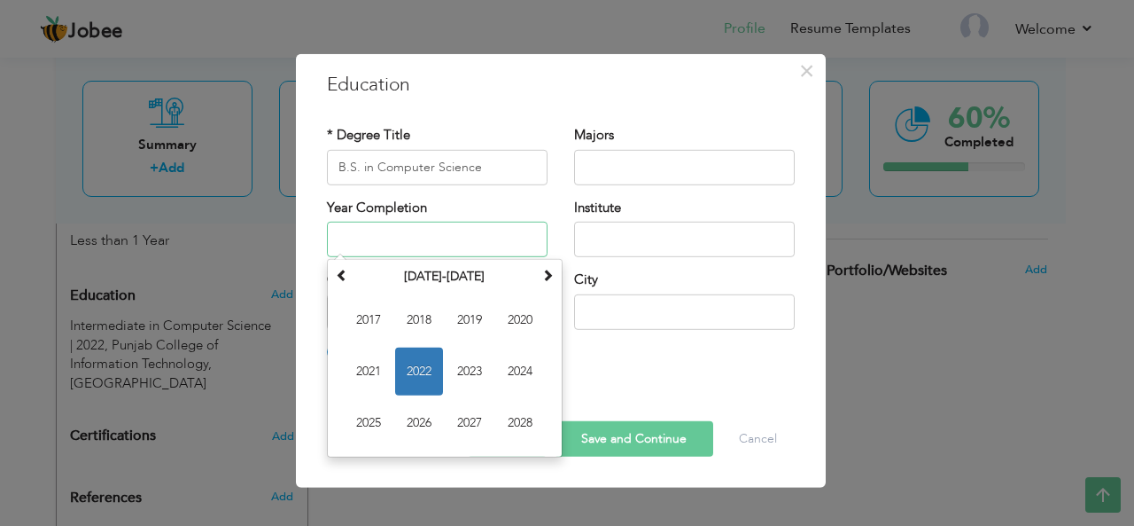
click at [431, 231] on input "text" at bounding box center [437, 239] width 221 height 35
type input "2027"
click at [652, 236] on input "text" at bounding box center [684, 239] width 221 height 35
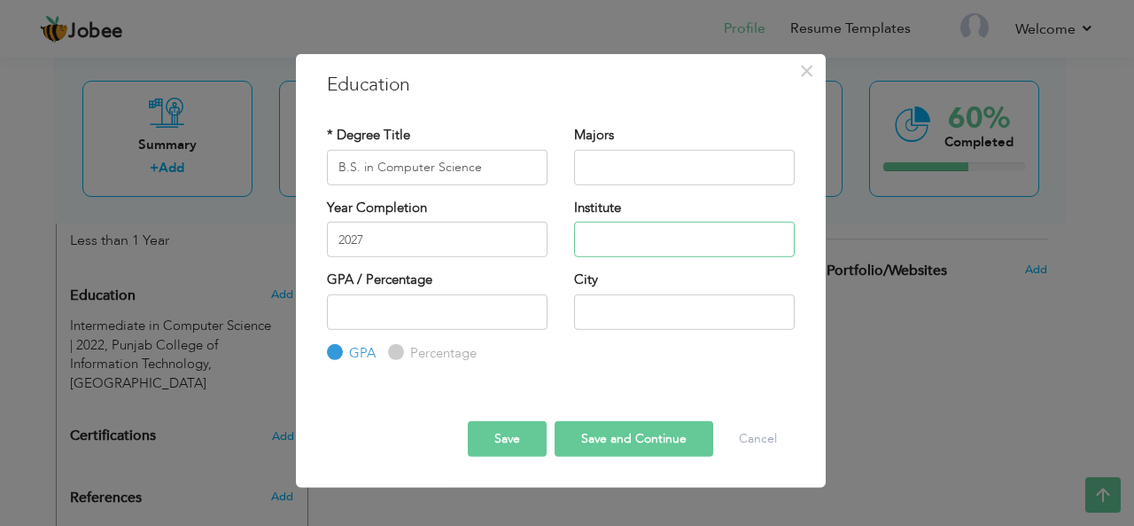
paste input "[GEOGRAPHIC_DATA], [GEOGRAPHIC_DATA]"
click at [681, 245] on input "[GEOGRAPHIC_DATA], [GEOGRAPHIC_DATA]" at bounding box center [684, 239] width 221 height 35
type input "[GEOGRAPHIC_DATA]"
click at [677, 319] on input "text" at bounding box center [684, 310] width 221 height 35
type input "[GEOGRAPHIC_DATA]"
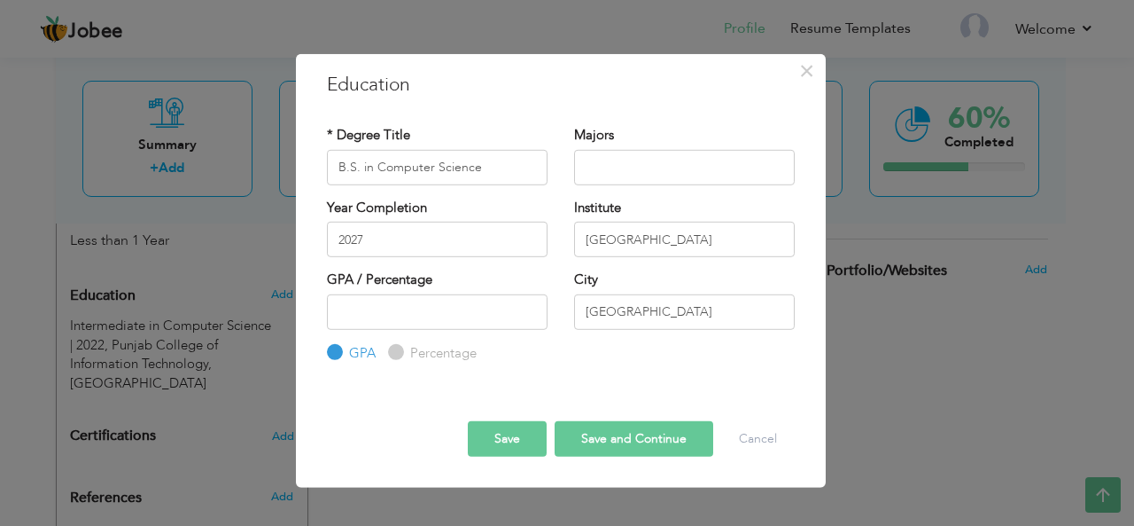
click at [530, 445] on button "Save" at bounding box center [507, 438] width 79 height 35
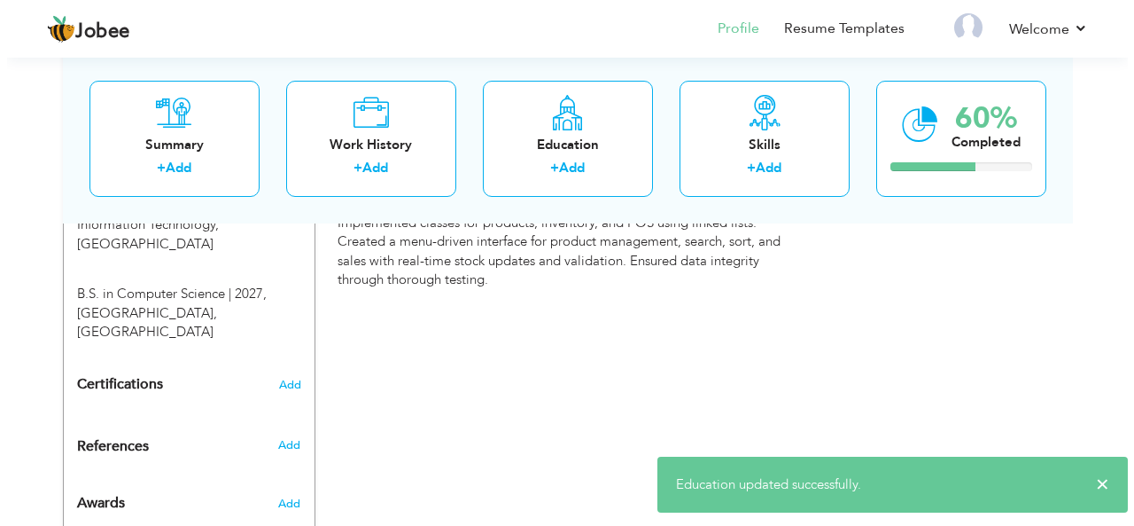
scroll to position [835, 0]
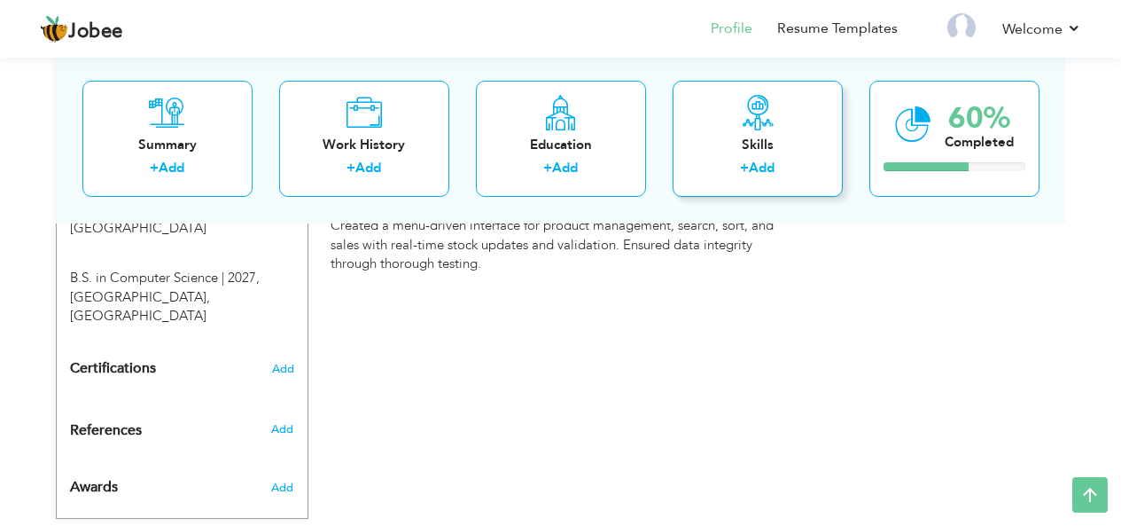
click at [707, 140] on div "Skills" at bounding box center [758, 144] width 142 height 19
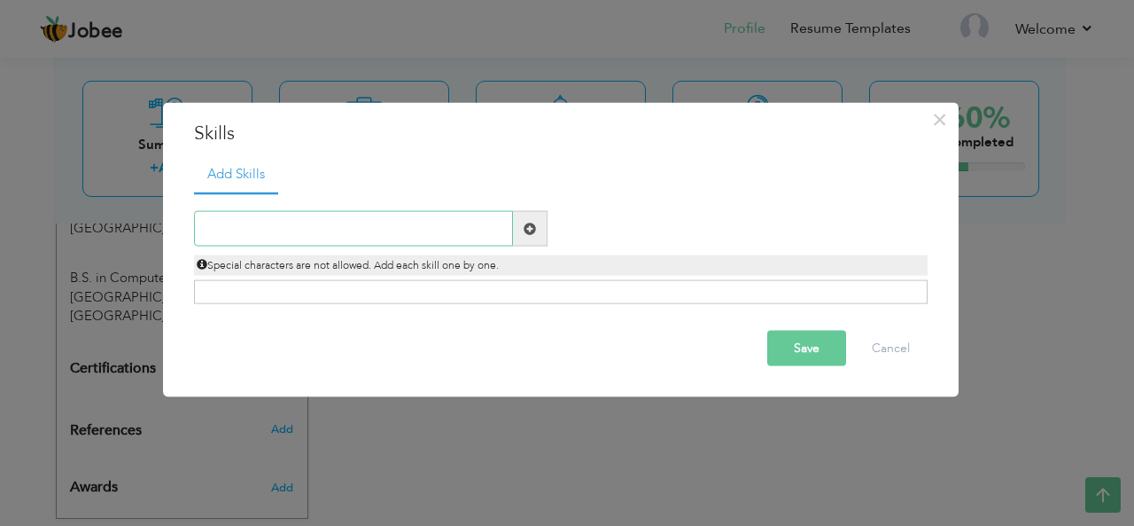
click at [326, 229] on input "text" at bounding box center [353, 228] width 319 height 35
paste input "• Basic programming knowledge (C++)"
click at [224, 224] on input "• Basic programming knowledge (C++)" at bounding box center [353, 228] width 319 height 35
click at [458, 229] on input "Basic programming knowledge (C++)" at bounding box center [353, 228] width 319 height 35
type input "Basic programming knowledge (C++)"
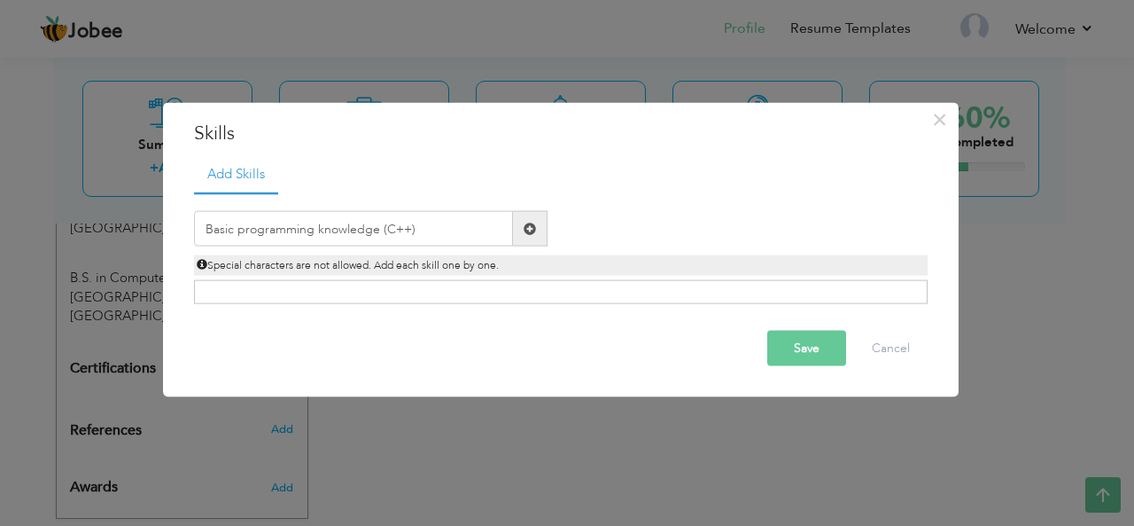
click at [535, 231] on span at bounding box center [530, 228] width 12 height 12
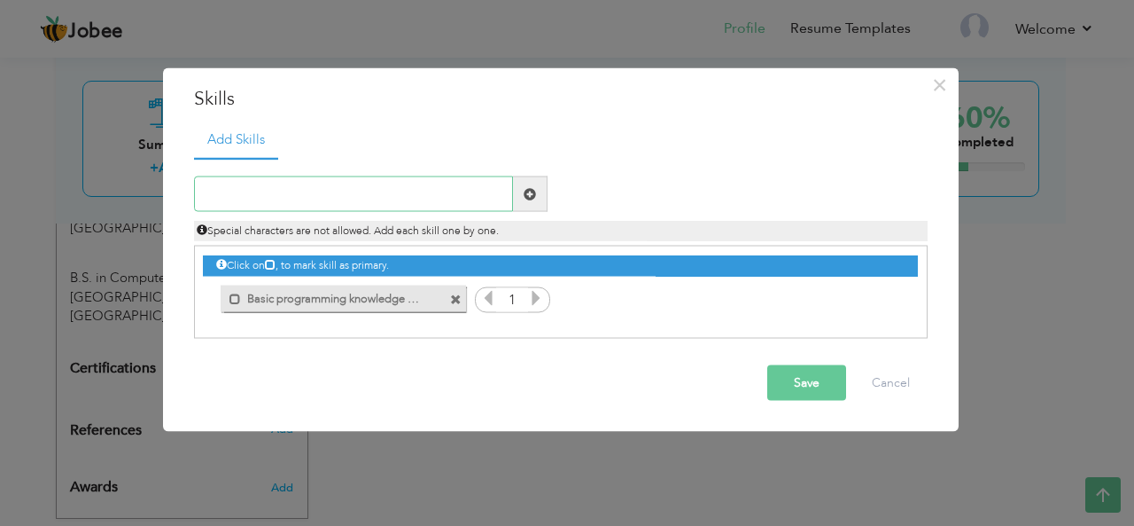
click at [417, 198] on input "text" at bounding box center [353, 193] width 319 height 35
paste input "• Time management and adaptability"
click at [233, 197] on input "• Time management and adaptability" at bounding box center [353, 193] width 319 height 35
type input "Time management and adaptability"
click at [537, 191] on span at bounding box center [530, 193] width 35 height 35
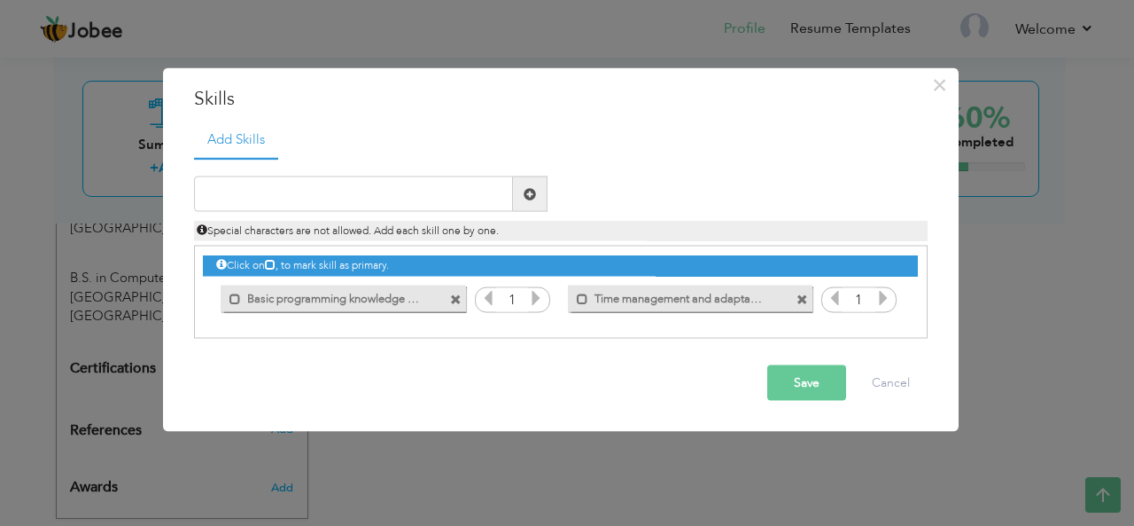
click at [886, 297] on icon at bounding box center [884, 298] width 16 height 16
click at [454, 199] on input "text" at bounding box center [353, 193] width 319 height 35
paste input "• Understanding of object-oriented programming (OO"
click at [210, 195] on input "• Understanding of object-oriented programming (OO" at bounding box center [353, 193] width 319 height 35
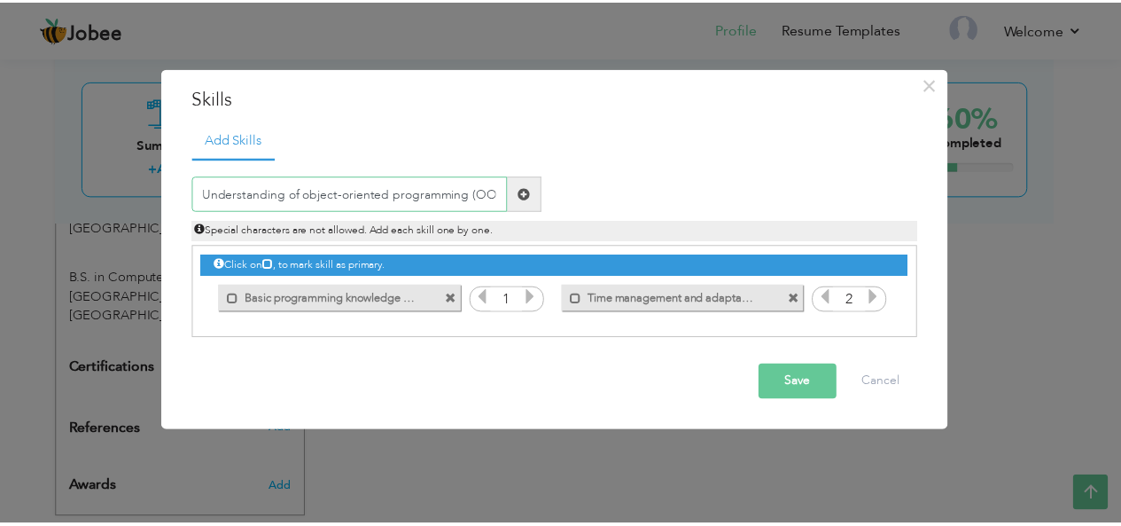
scroll to position [0, 0]
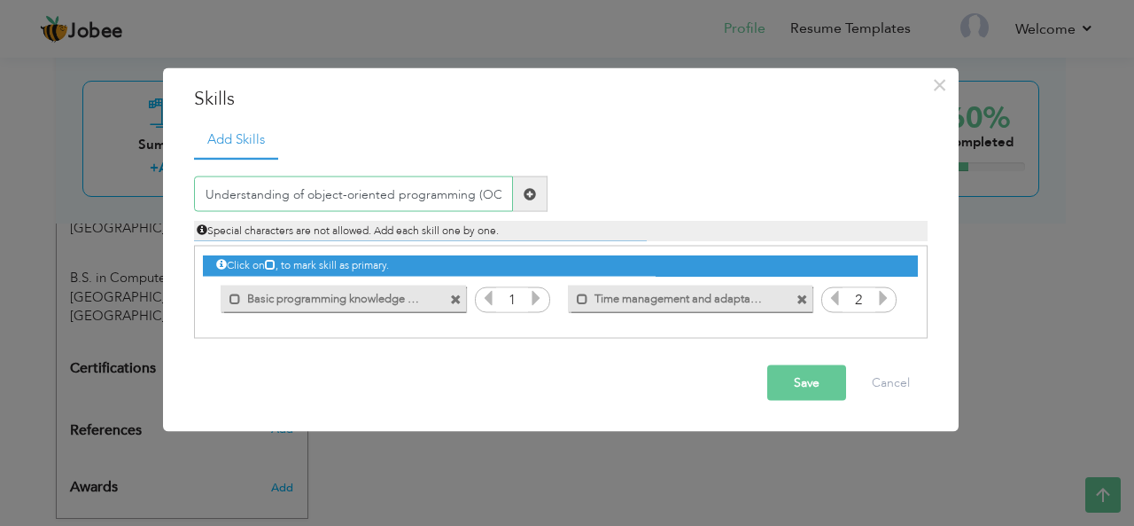
type input "Understanding of object-oriented programming (OO"
click at [538, 191] on span at bounding box center [530, 193] width 35 height 35
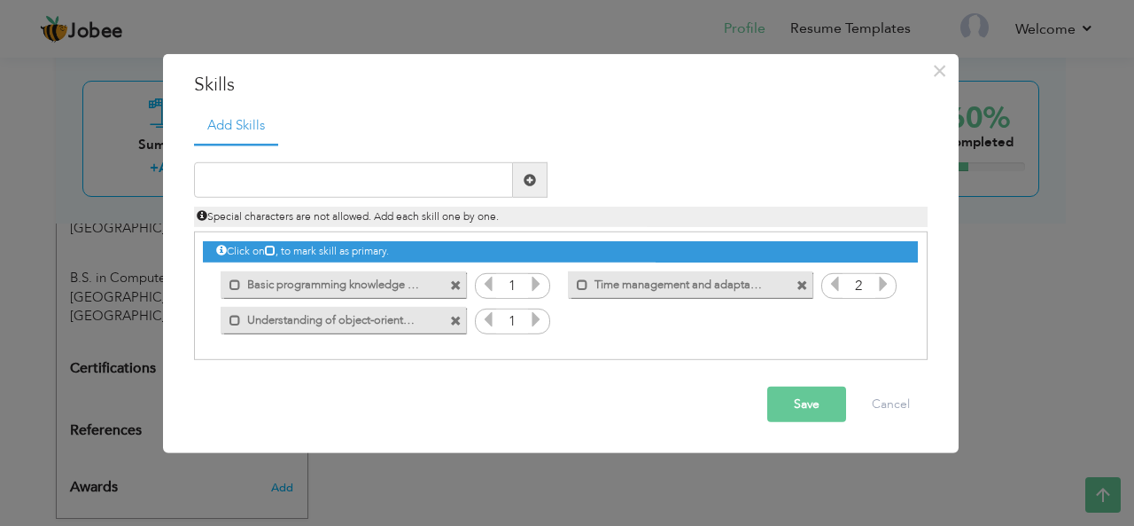
click at [533, 330] on span at bounding box center [536, 321] width 16 height 23
click at [442, 184] on input "text" at bounding box center [353, 179] width 319 height 35
paste input "• Strong communication and teamwork skills"
click at [230, 181] on input "• Strong communication and teamwork skills" at bounding box center [353, 179] width 319 height 35
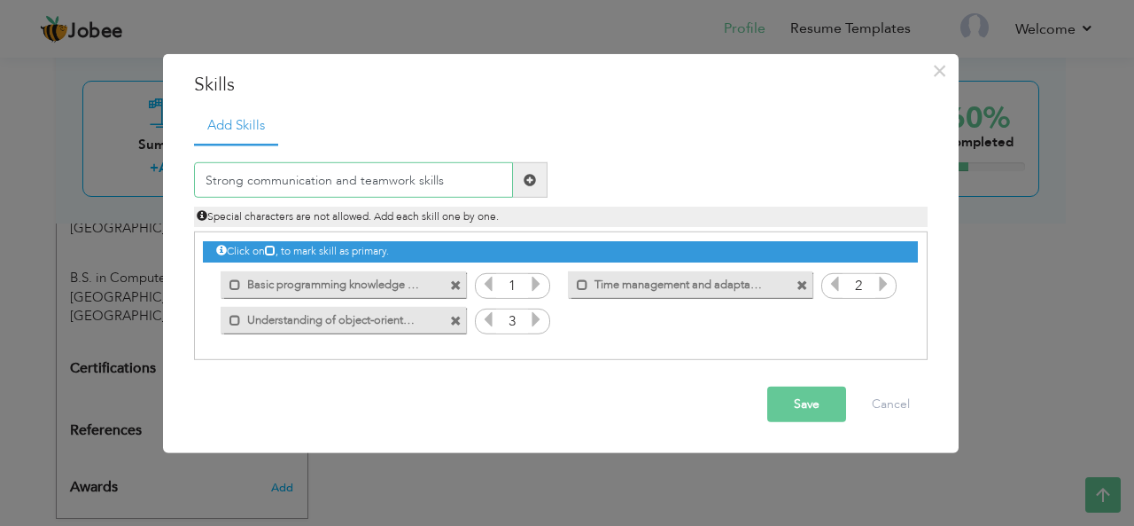
type input "Strong communication and teamwork skills"
click at [526, 174] on span at bounding box center [530, 180] width 12 height 12
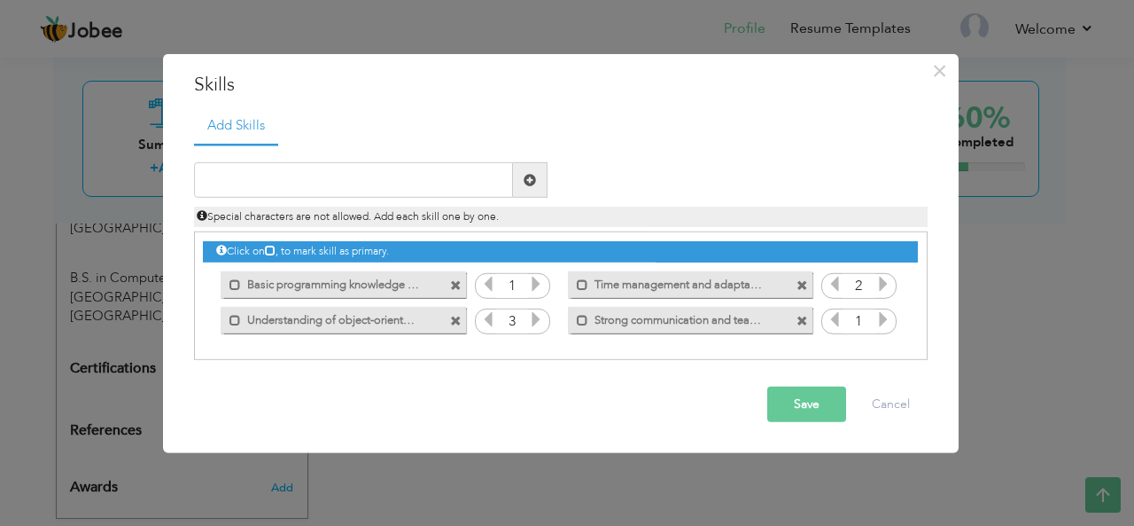
click at [890, 324] on icon at bounding box center [884, 319] width 16 height 16
click at [884, 319] on icon at bounding box center [884, 319] width 16 height 16
click at [385, 184] on input "text" at bounding box center [353, 179] width 319 height 35
paste input "• Familiarity with databases and SQL basics"
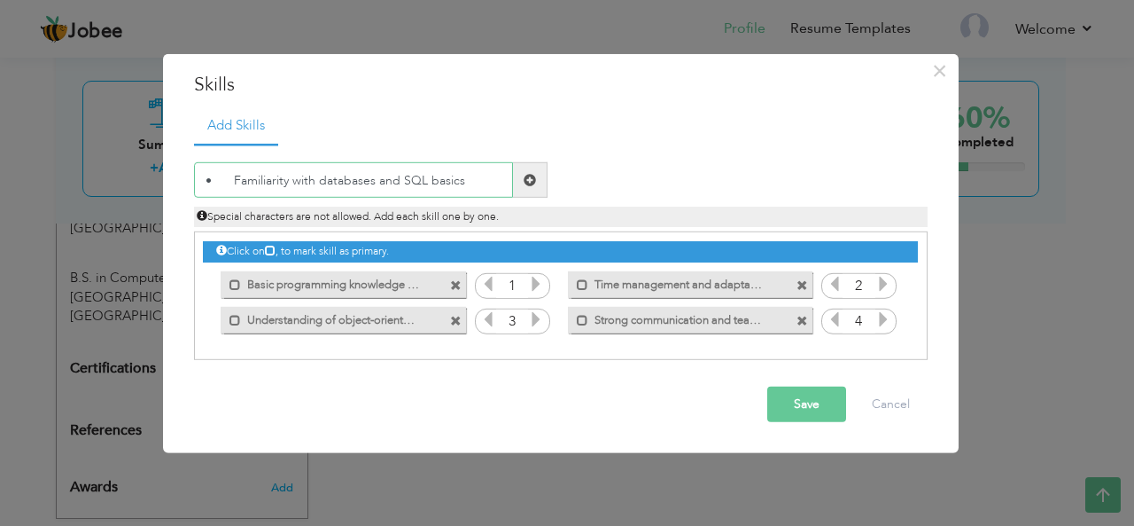
click at [230, 177] on input "• Familiarity with databases and SQL basics" at bounding box center [353, 179] width 319 height 35
type input "Familiarity with databases and SQL basics"
click at [810, 395] on button "Save" at bounding box center [806, 403] width 79 height 35
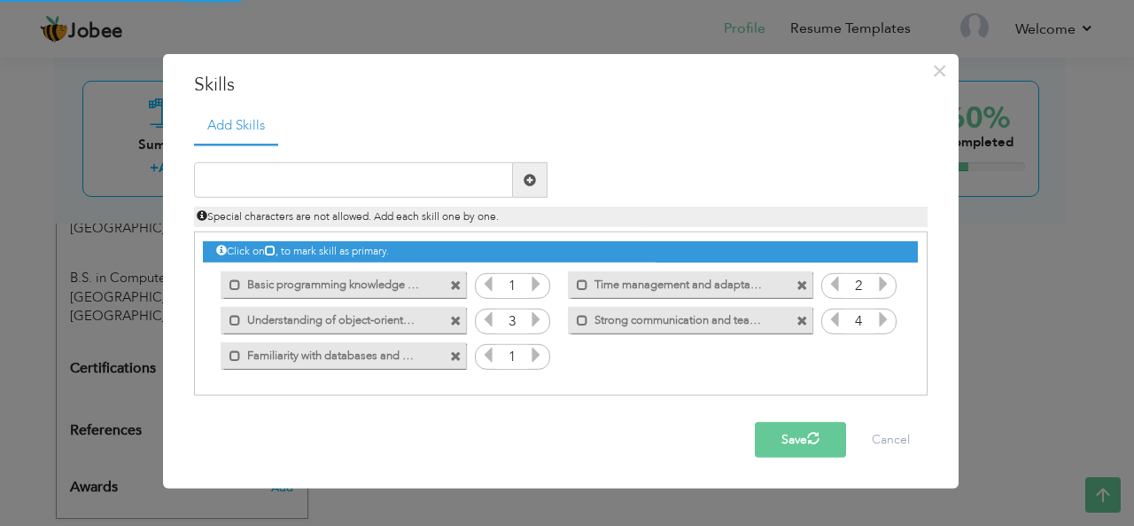
click at [531, 354] on icon at bounding box center [536, 354] width 16 height 16
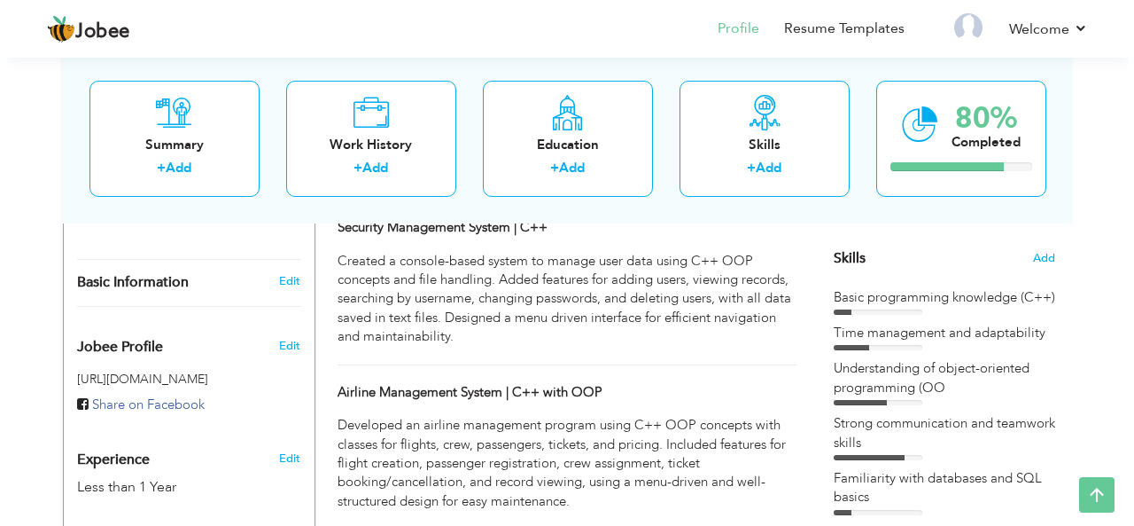
scroll to position [409, 0]
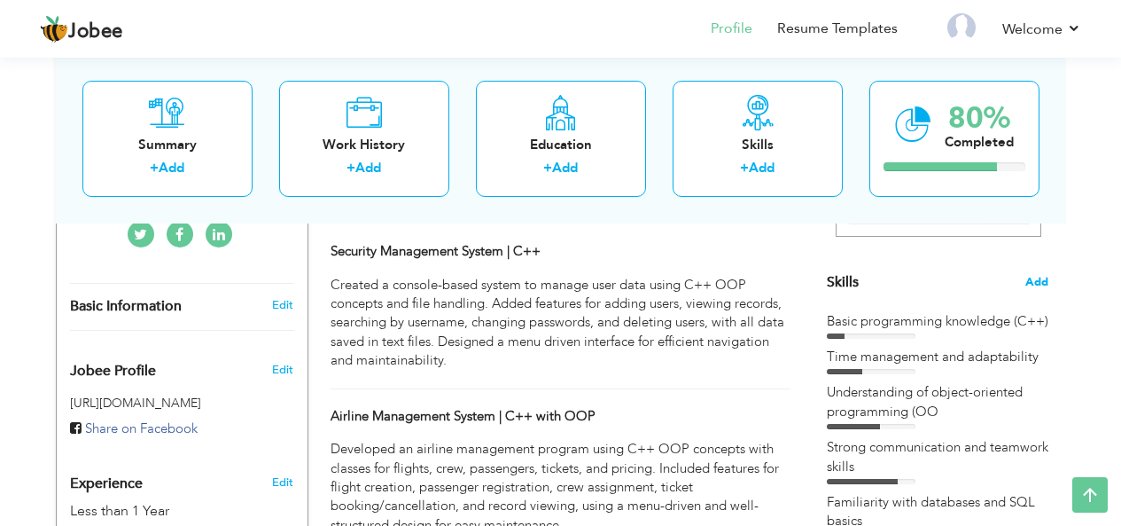
click at [1040, 274] on span "Add" at bounding box center [1036, 282] width 23 height 17
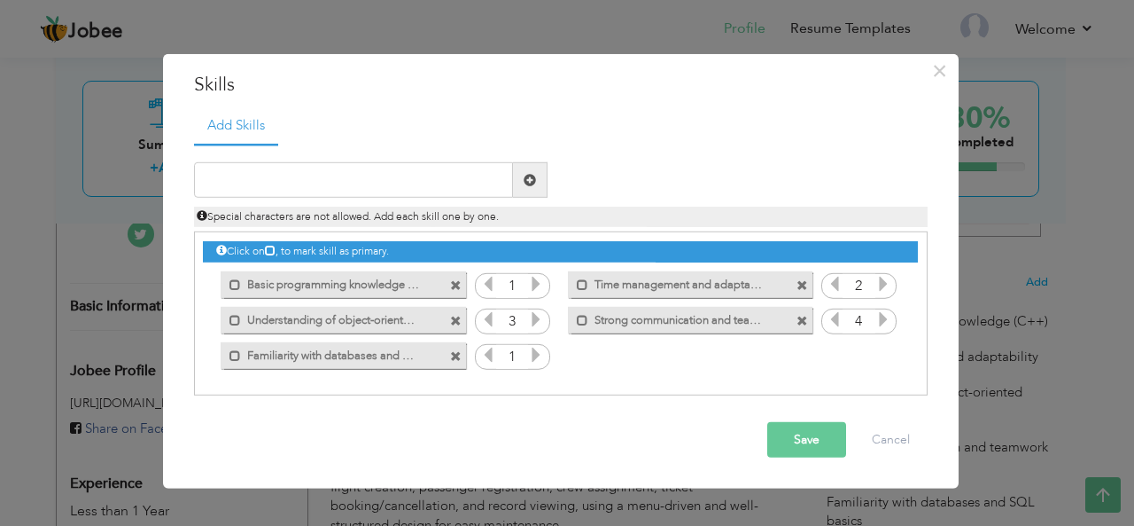
click at [533, 354] on icon at bounding box center [536, 354] width 16 height 16
click at [489, 319] on icon at bounding box center [488, 319] width 16 height 16
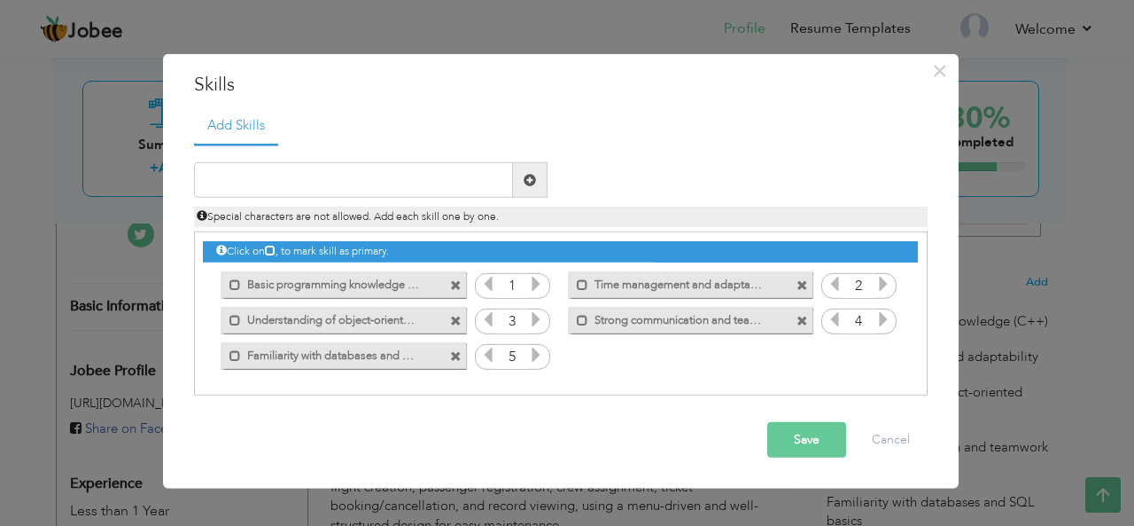
click at [489, 319] on icon at bounding box center [488, 319] width 16 height 16
click at [489, 357] on icon at bounding box center [488, 354] width 16 height 16
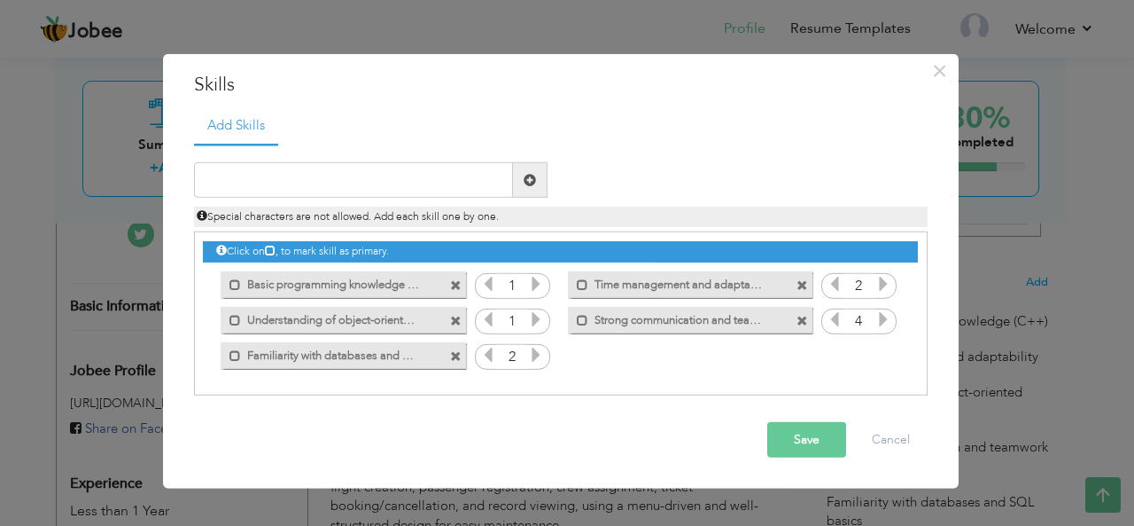
click at [489, 357] on icon at bounding box center [488, 354] width 16 height 16
click at [829, 285] on icon at bounding box center [835, 284] width 16 height 16
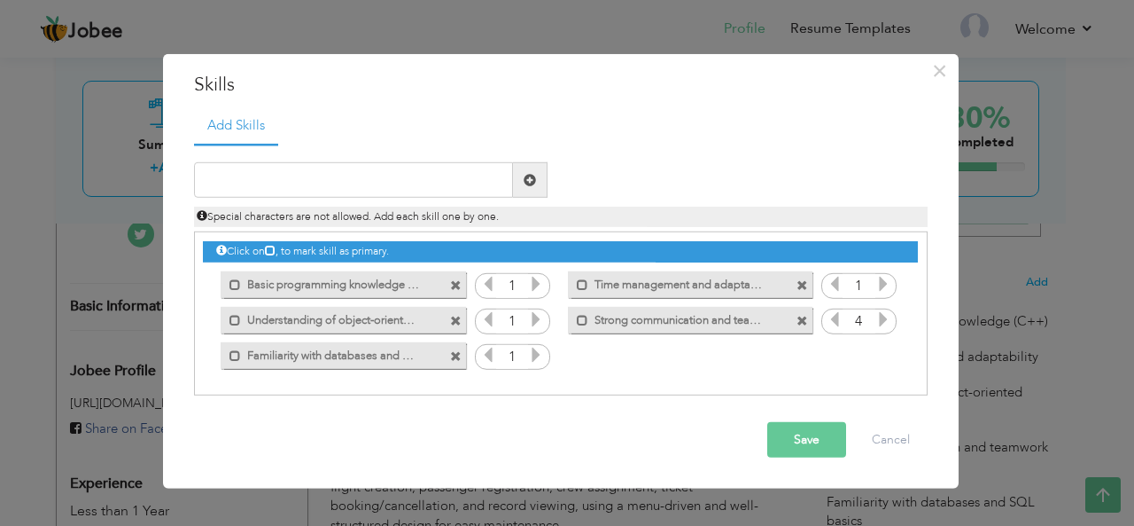
click at [829, 285] on icon at bounding box center [835, 284] width 16 height 16
click at [834, 326] on icon at bounding box center [835, 319] width 16 height 16
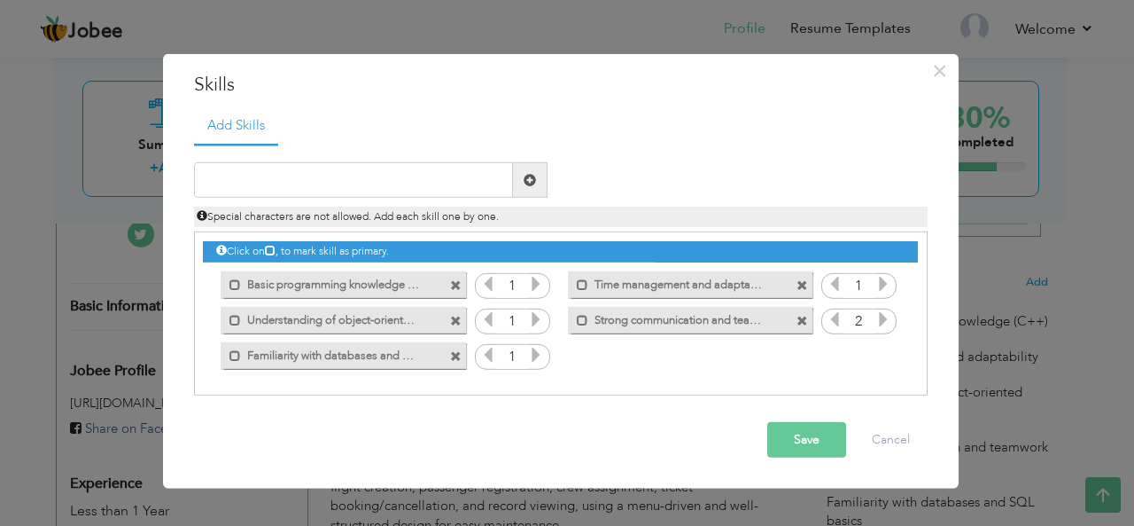
click at [834, 326] on icon at bounding box center [835, 319] width 16 height 16
click at [356, 167] on input "text" at bounding box center [353, 179] width 319 height 35
click at [346, 178] on input "WordPress Development ()" at bounding box center [353, 179] width 319 height 35
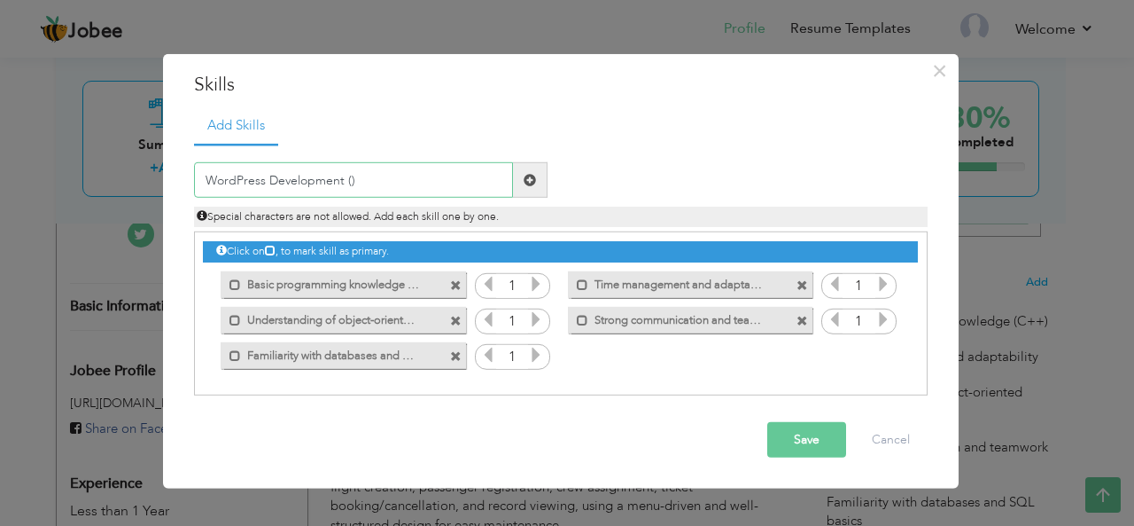
click at [349, 182] on input "WordPress Development ()" at bounding box center [353, 179] width 319 height 35
type input "WordPress Development (Basi)"
